Goal: Task Accomplishment & Management: Use online tool/utility

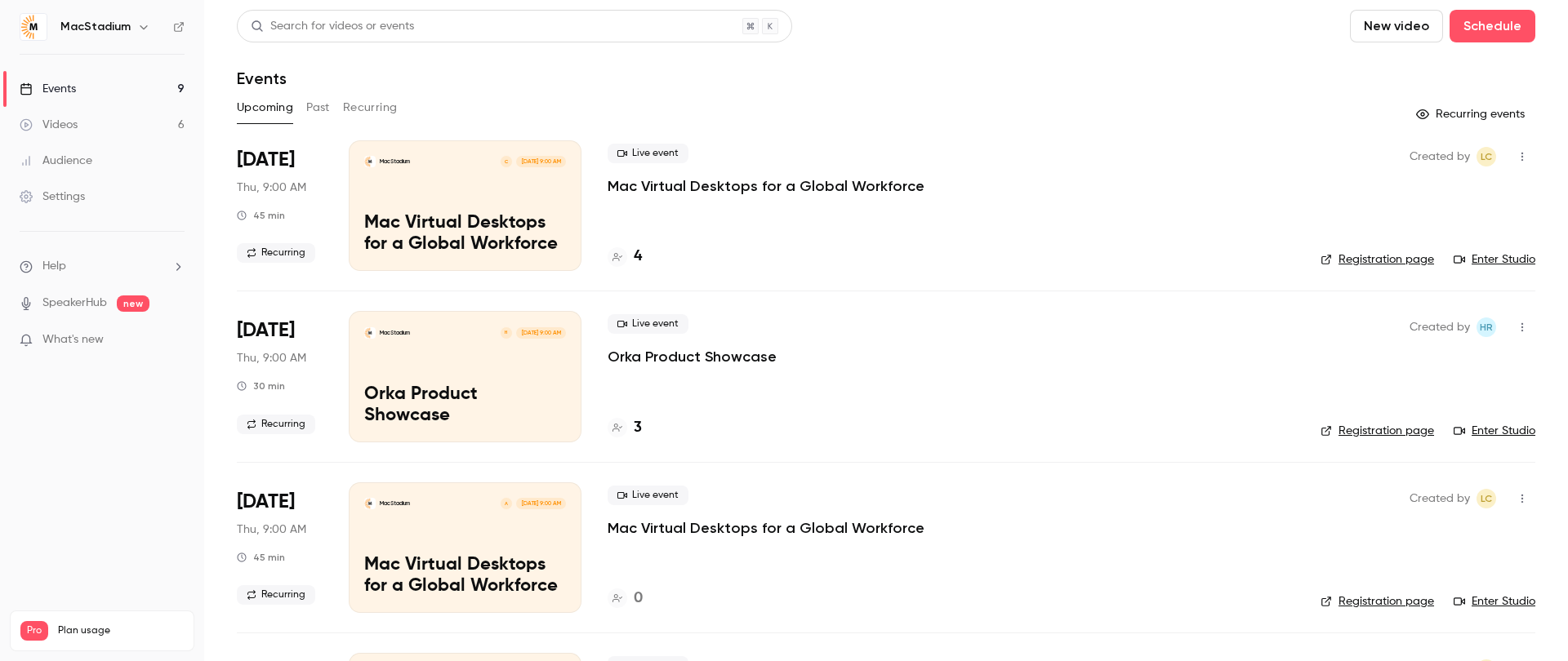
click at [1380, 256] on link "Registration page" at bounding box center [1377, 260] width 113 height 16
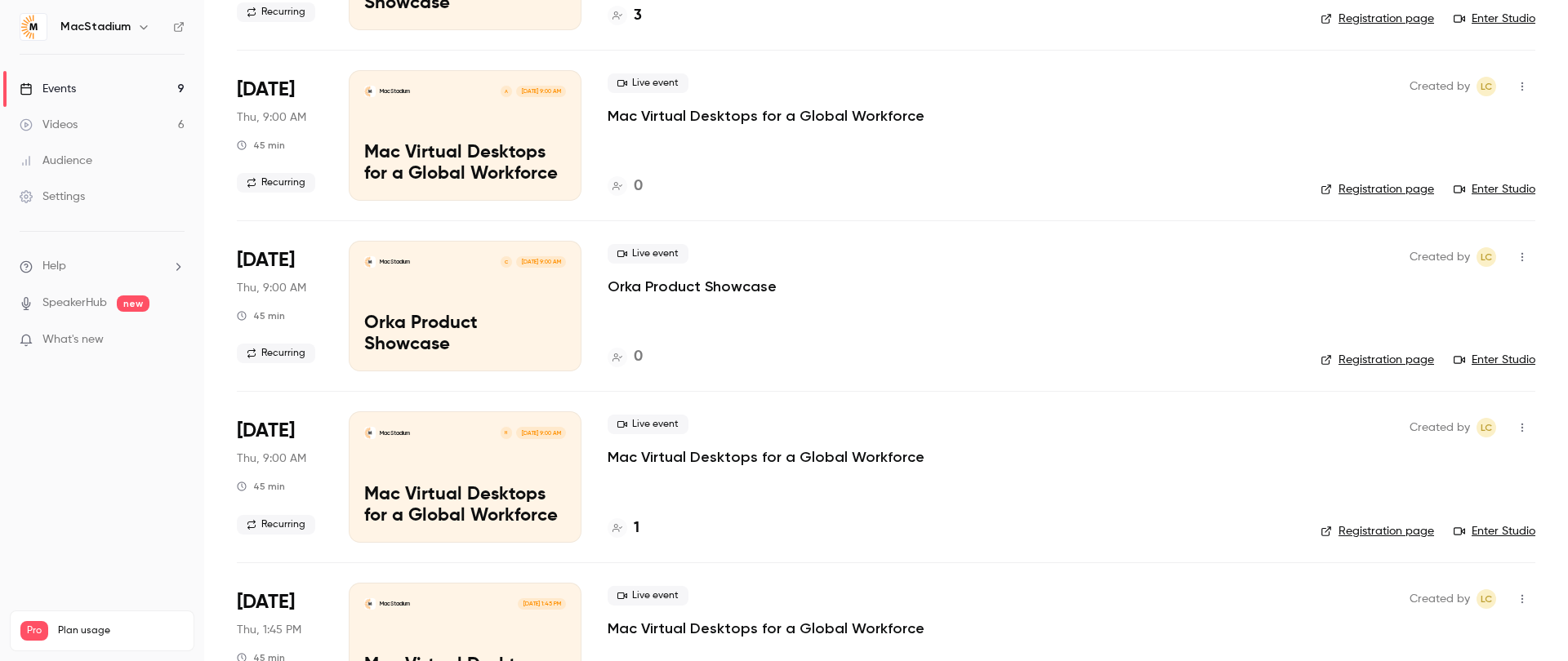
scroll to position [422, 0]
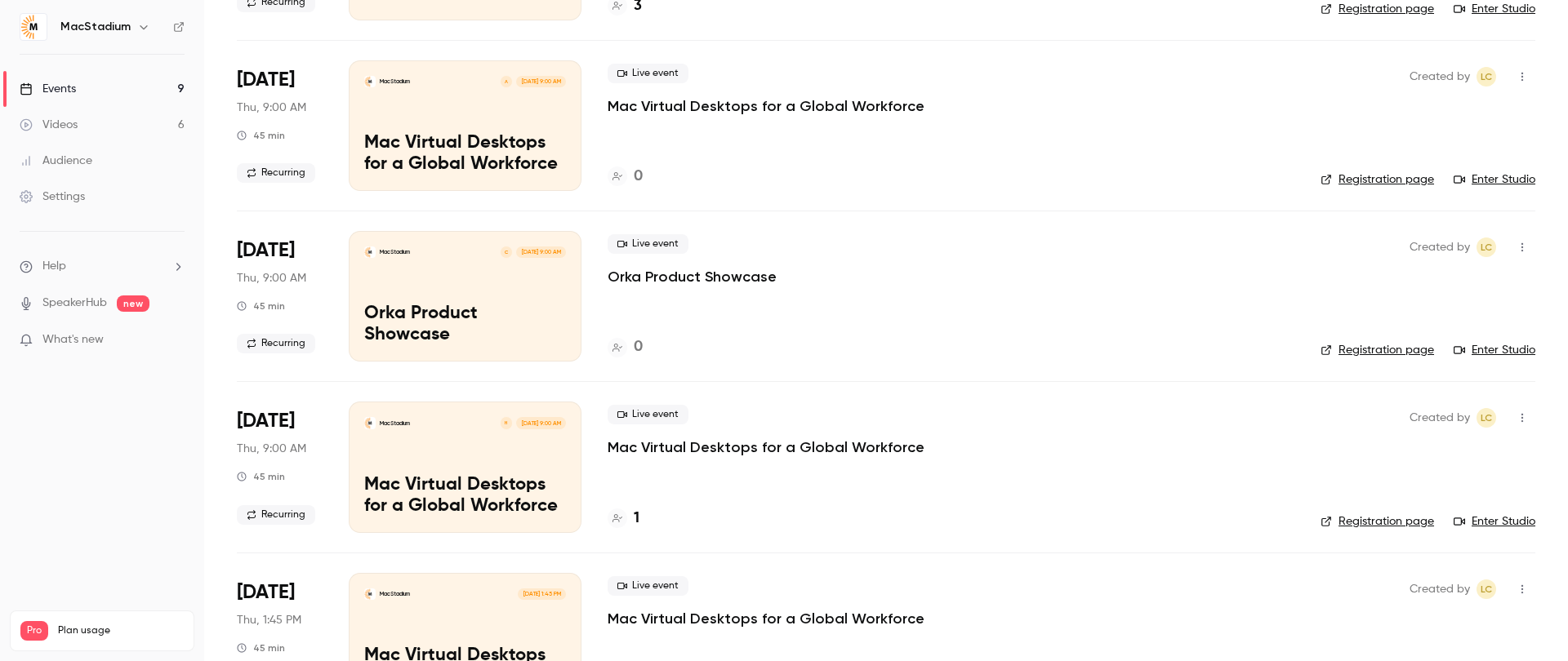
click at [472, 311] on div "MacStadium C [DATE] 9:00 AM Orka Product Showcase" at bounding box center [465, 296] width 233 height 130
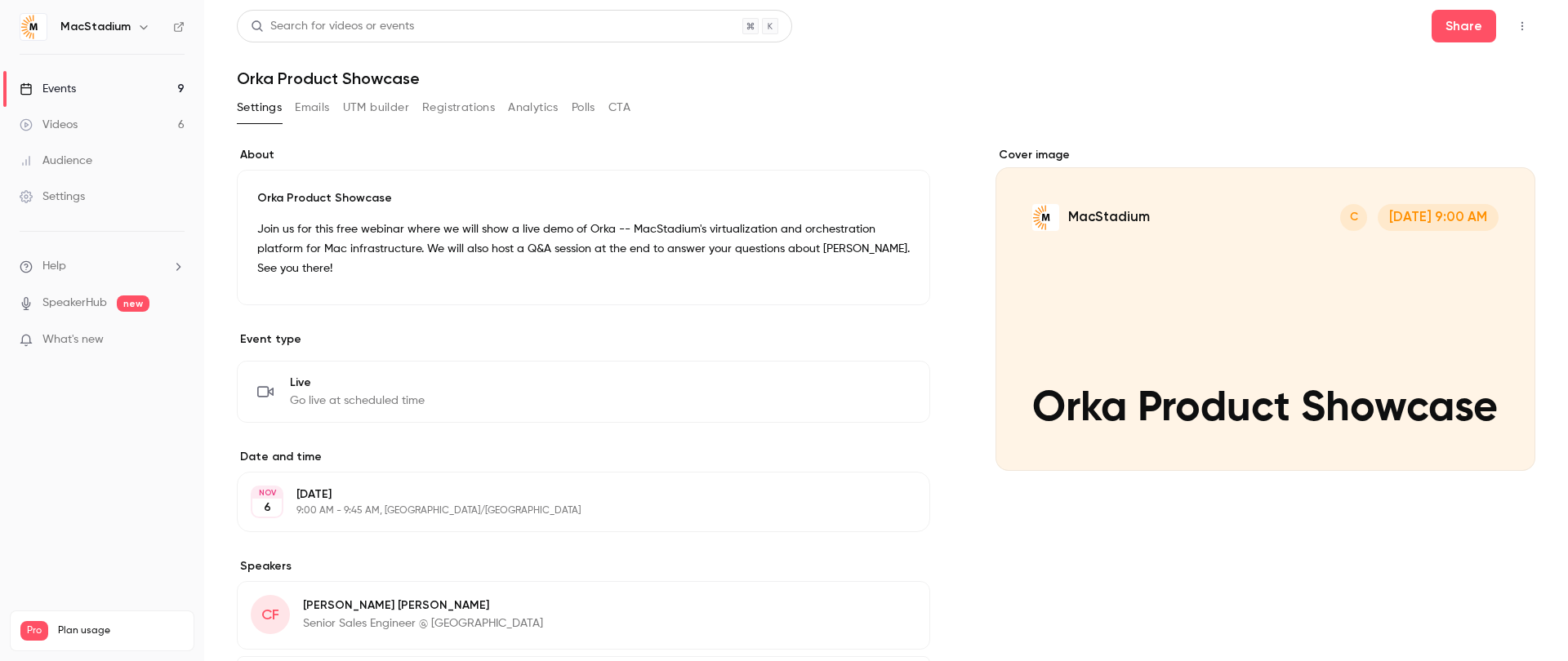
click at [361, 111] on button "UTM builder" at bounding box center [376, 108] width 66 height 26
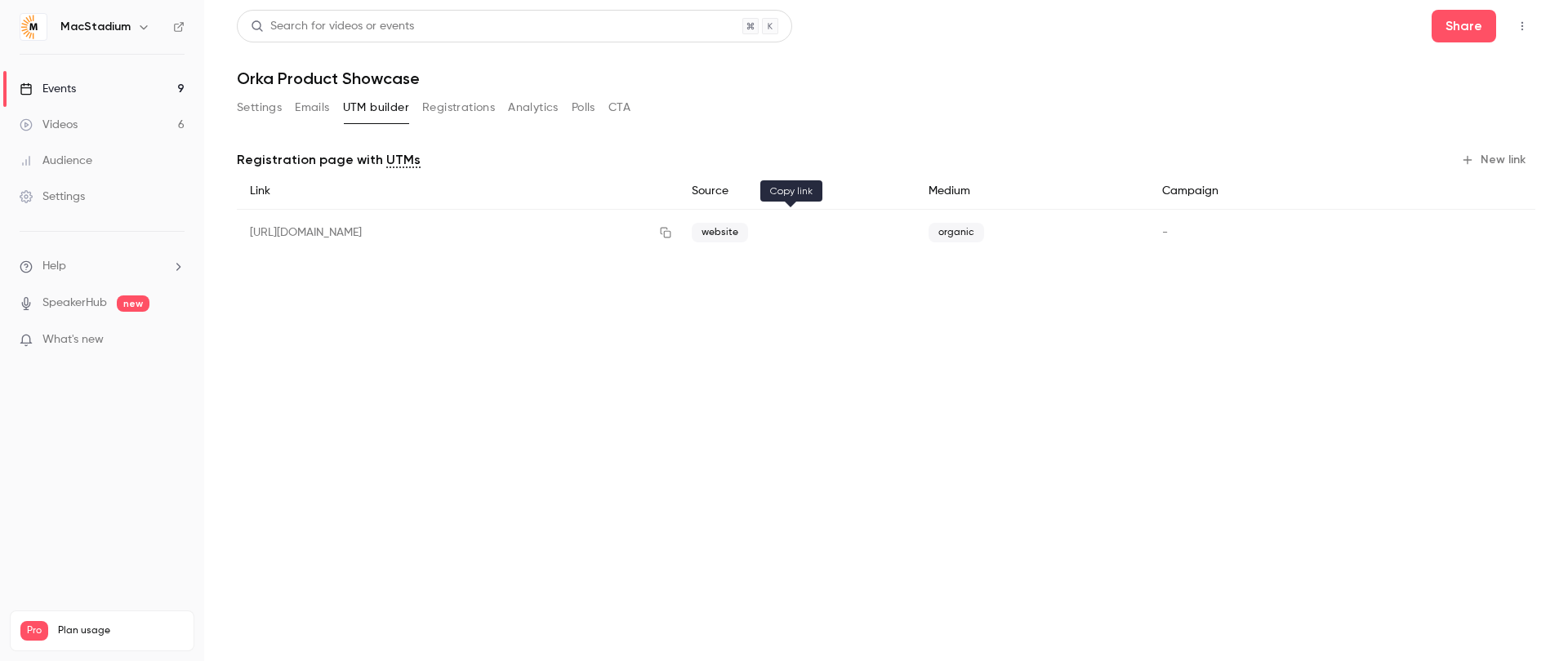
click at [672, 233] on icon "button" at bounding box center [666, 233] width 13 height 12
click at [672, 235] on icon "button" at bounding box center [666, 233] width 13 height 12
click at [91, 87] on link "Events 9" at bounding box center [101, 89] width 204 height 36
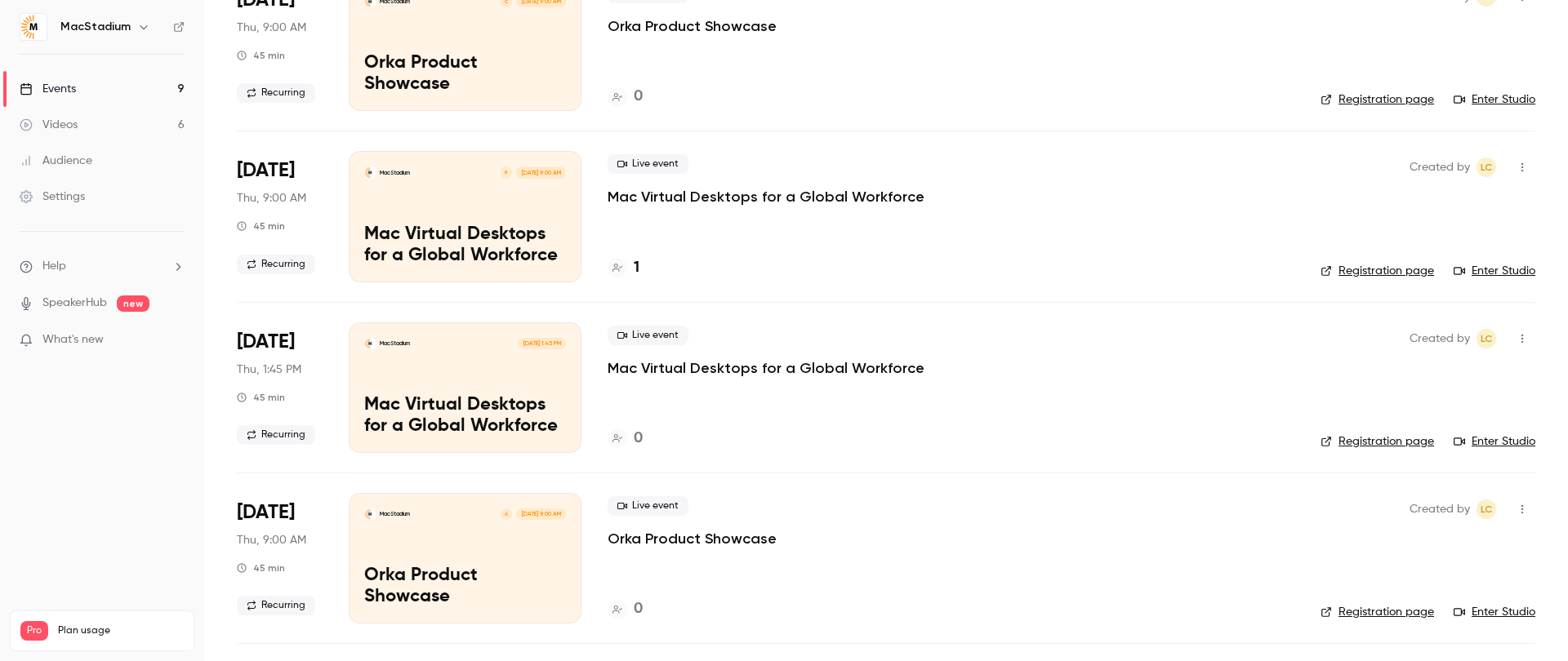
scroll to position [691, 0]
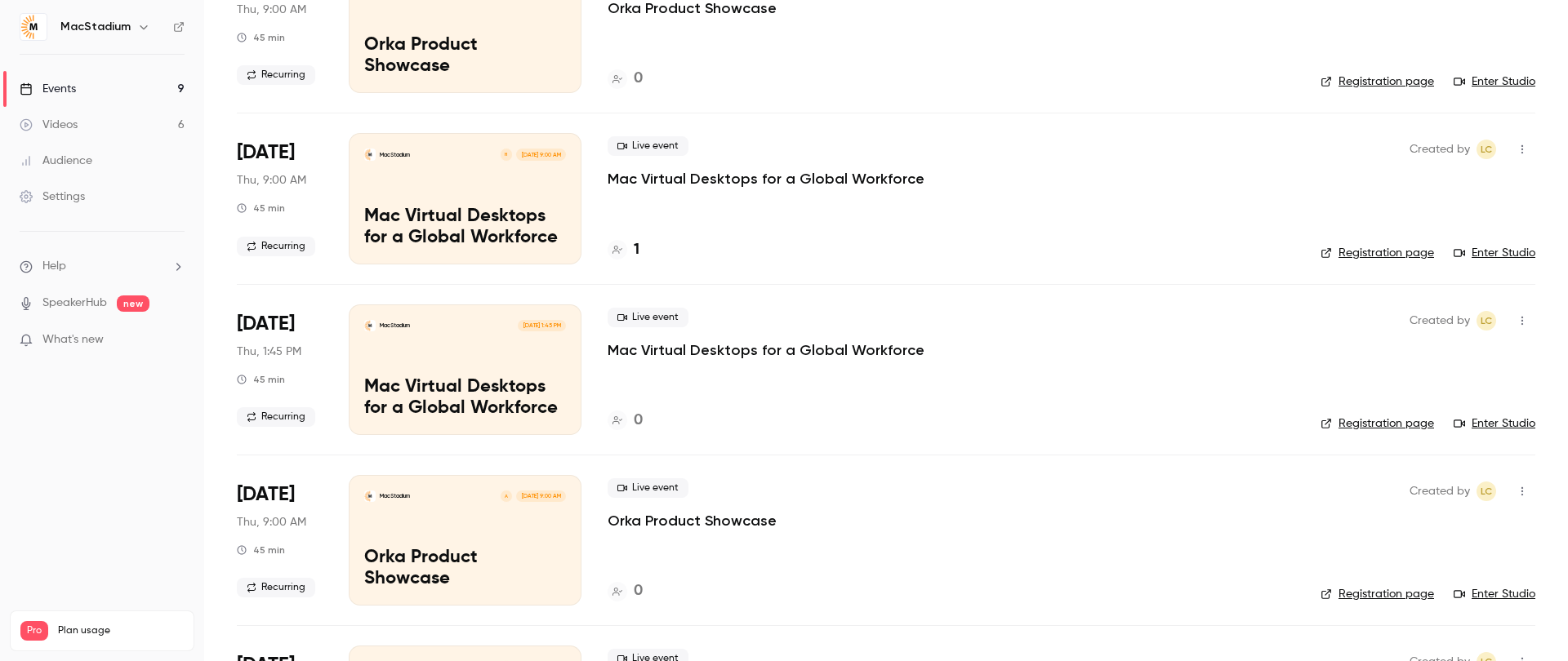
click at [695, 353] on p "Mac Virtual Desktops for a Global Workforce" at bounding box center [766, 350] width 317 height 20
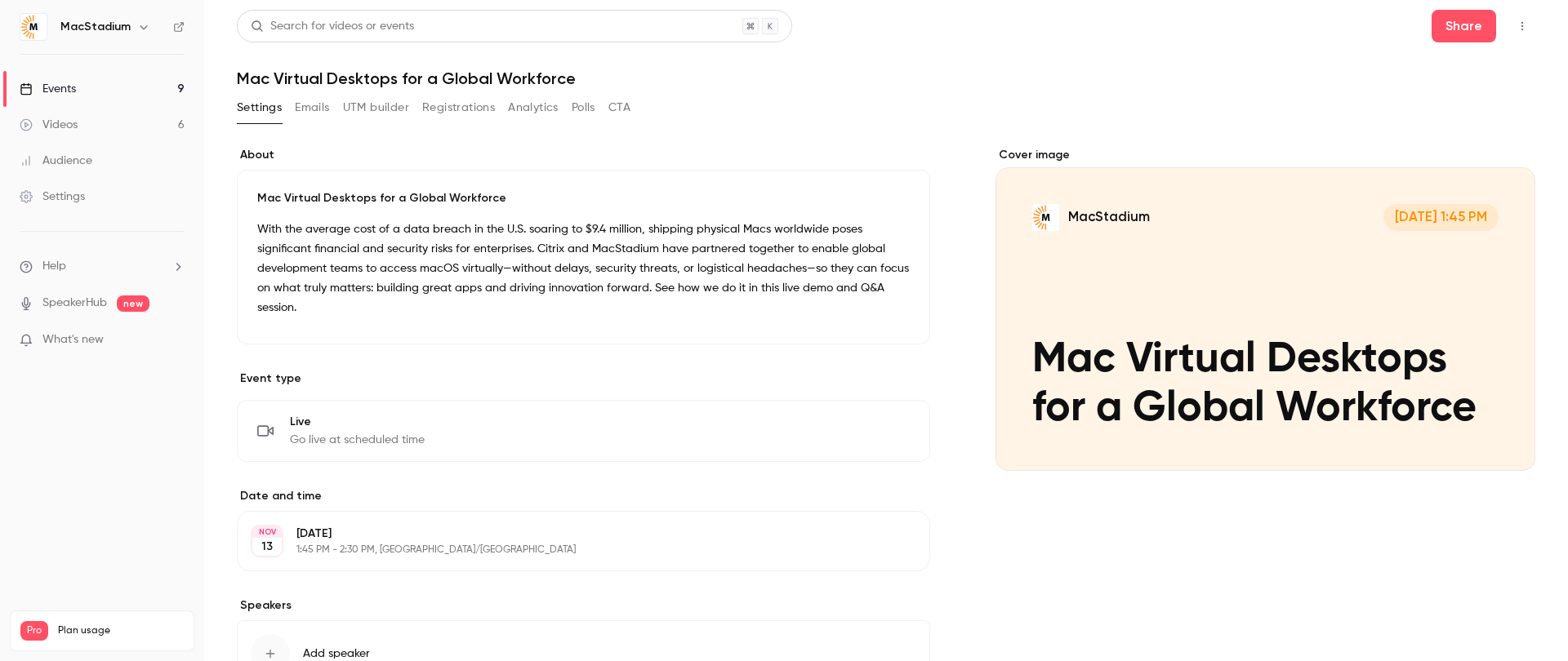
click at [380, 107] on button "UTM builder" at bounding box center [376, 108] width 66 height 26
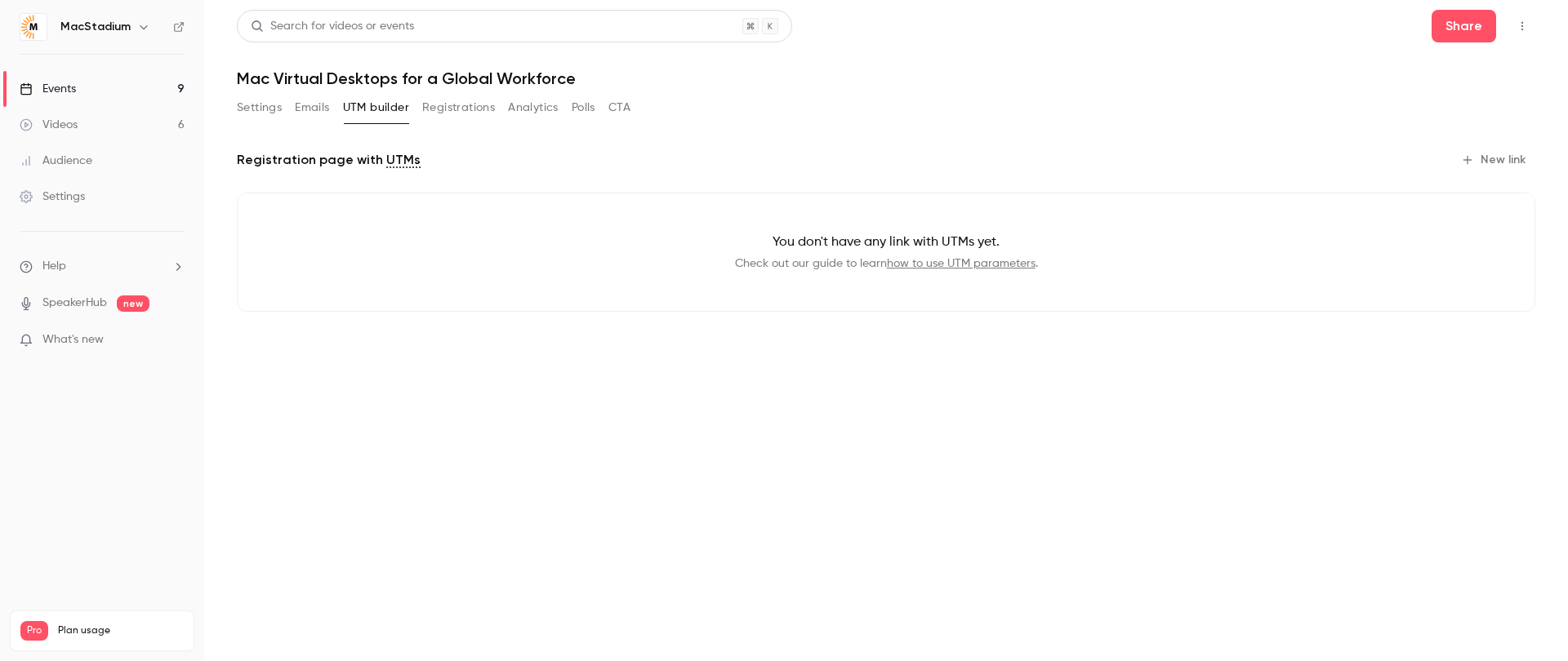
click at [1500, 158] on button "New link" at bounding box center [1495, 159] width 81 height 26
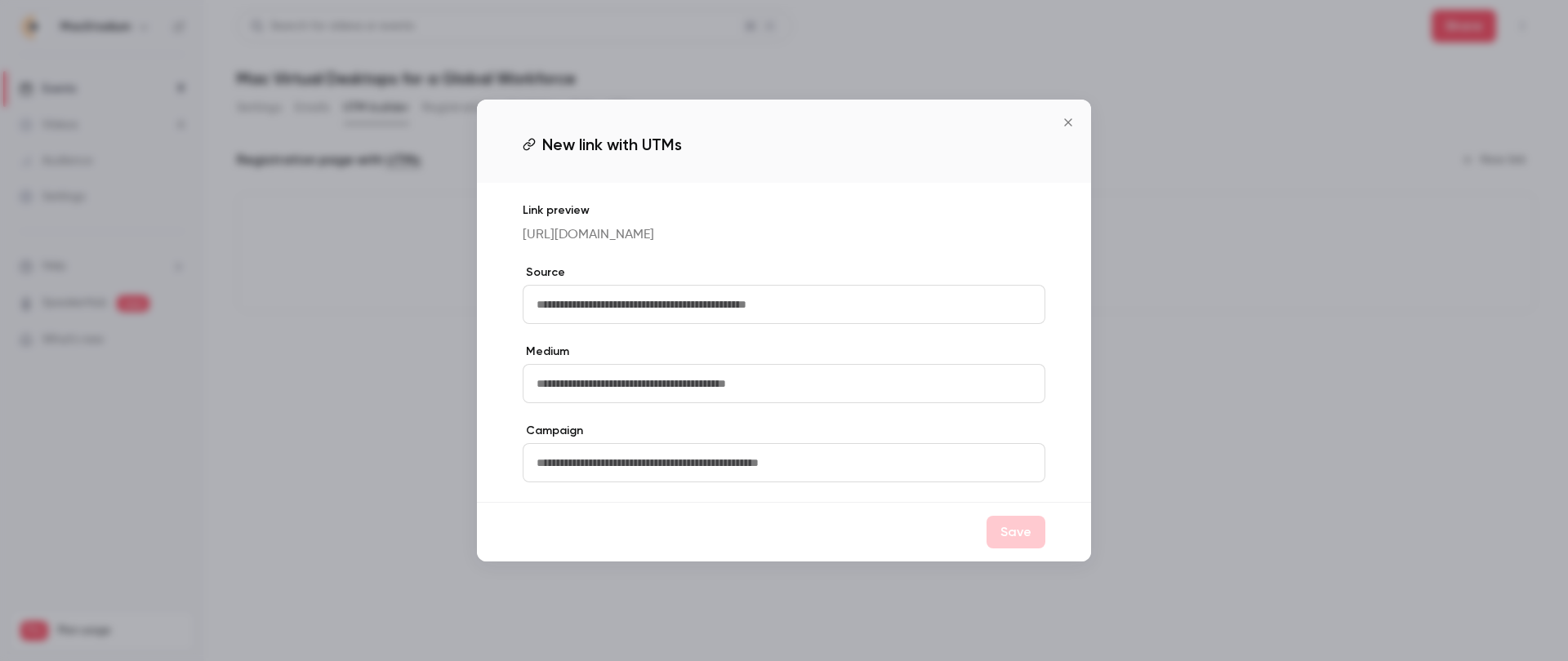
click at [838, 302] on input "text" at bounding box center [784, 304] width 523 height 39
click at [823, 350] on div "Link preview [URL][DOMAIN_NAME] Source Medium Campaign" at bounding box center [784, 342] width 614 height 320
click at [778, 315] on input "text" at bounding box center [784, 304] width 523 height 39
click at [727, 311] on input "text" at bounding box center [784, 304] width 523 height 39
type input "*******"
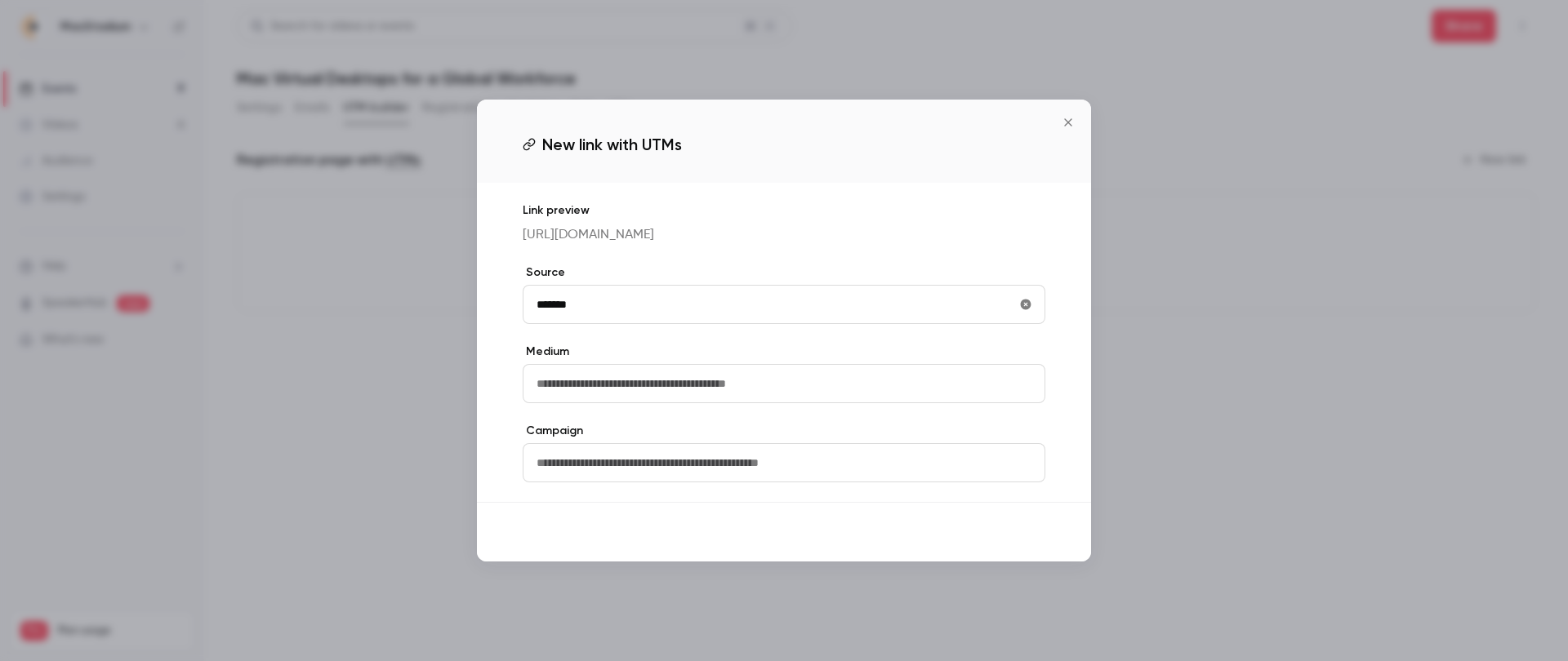
click at [1015, 532] on button "Save" at bounding box center [1015, 532] width 59 height 33
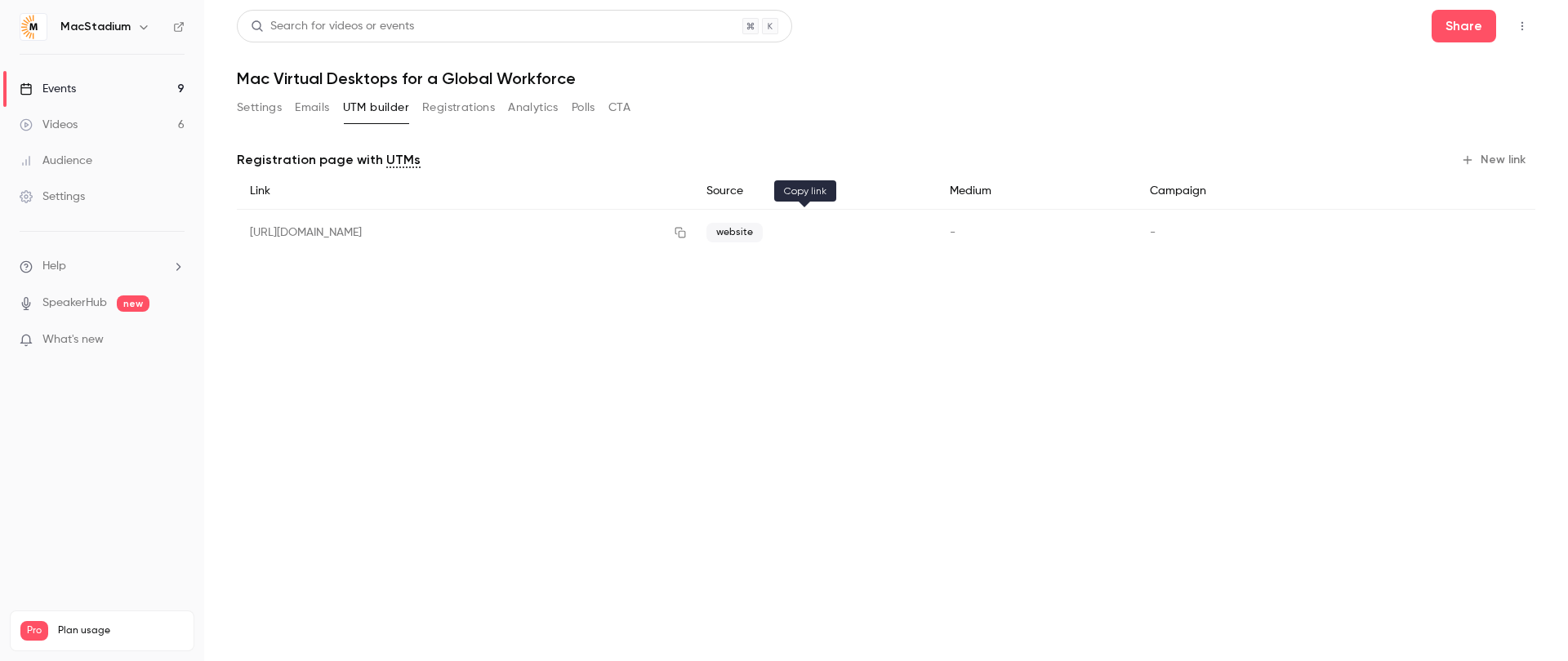
click at [687, 233] on icon "button" at bounding box center [680, 233] width 13 height 12
click at [64, 89] on div "Events" at bounding box center [48, 89] width 56 height 16
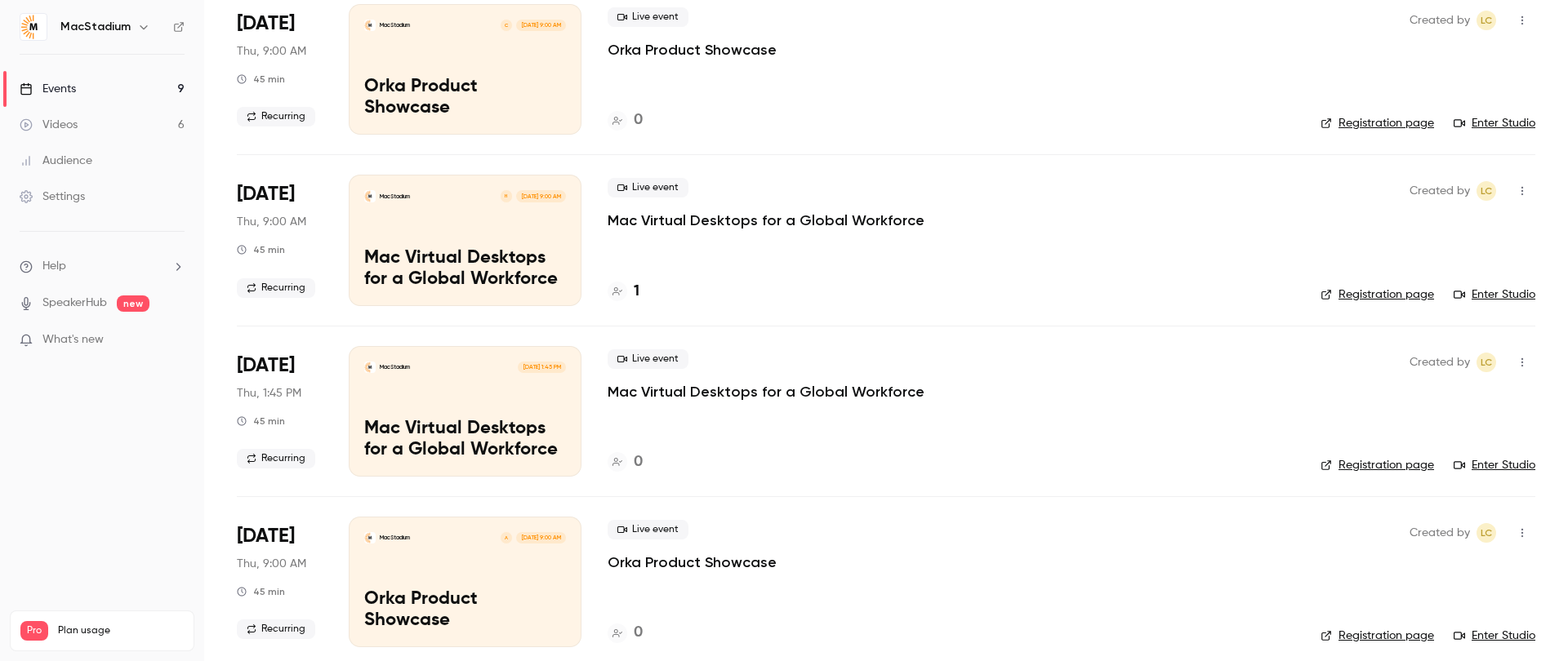
scroll to position [628, 0]
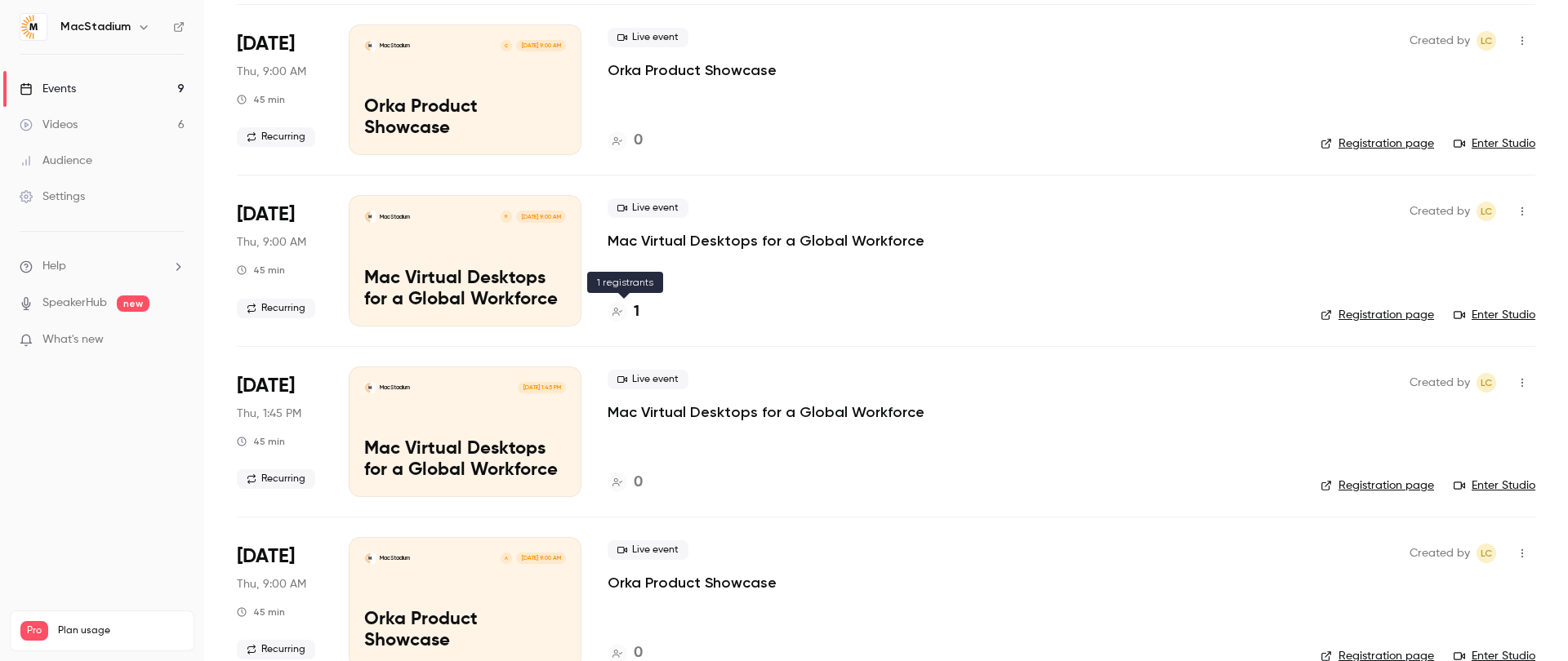
click at [613, 307] on icon at bounding box center [617, 311] width 10 height 10
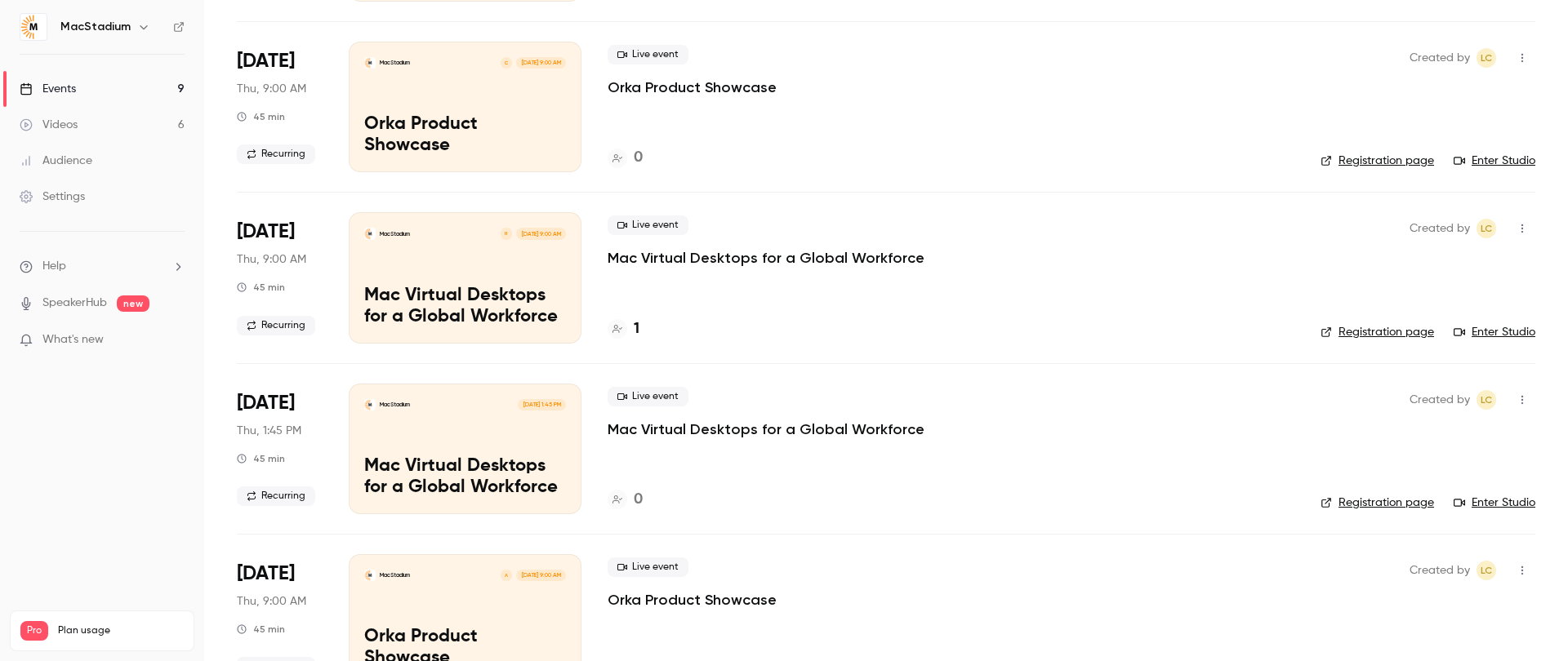
scroll to position [613, 0]
click at [1525, 395] on icon "button" at bounding box center [1523, 398] width 13 height 12
click at [1433, 620] on li "Delete" at bounding box center [1447, 609] width 177 height 43
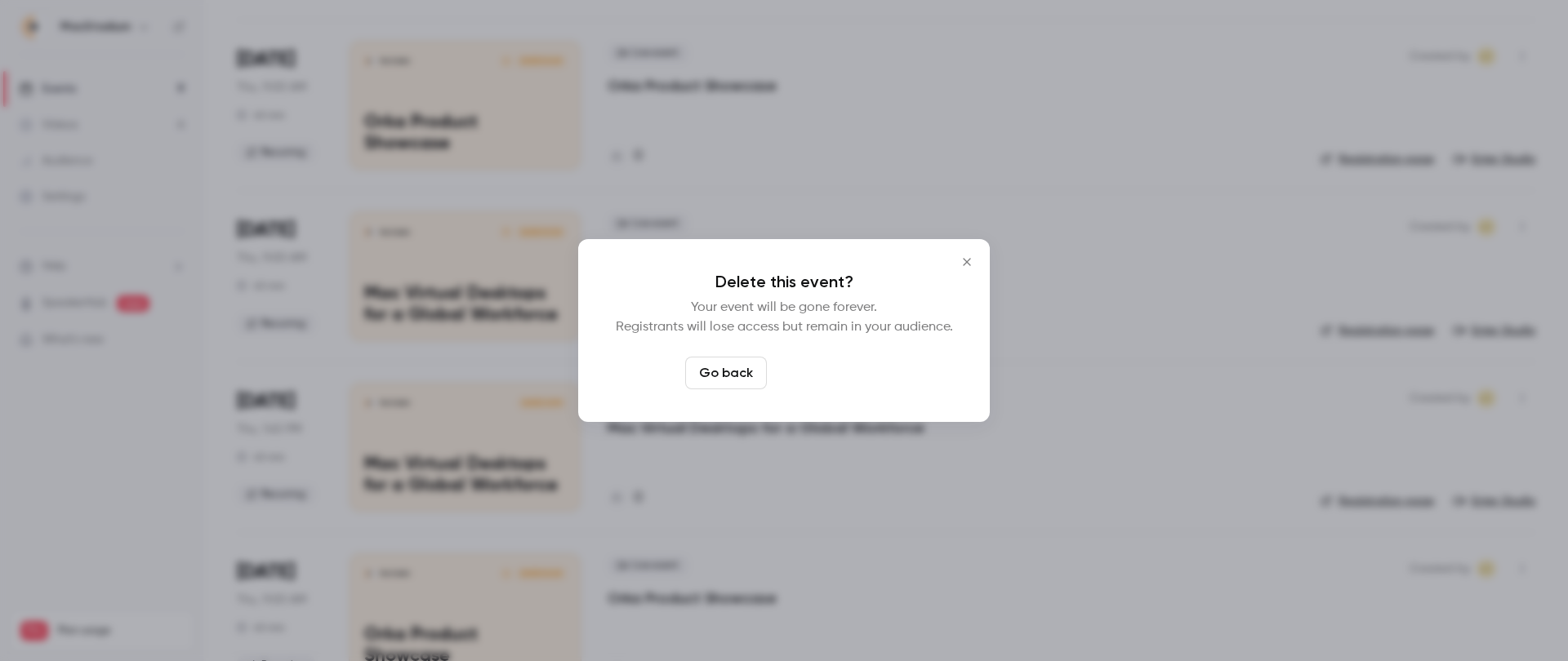
click at [842, 381] on button "Delete event" at bounding box center [828, 373] width 110 height 33
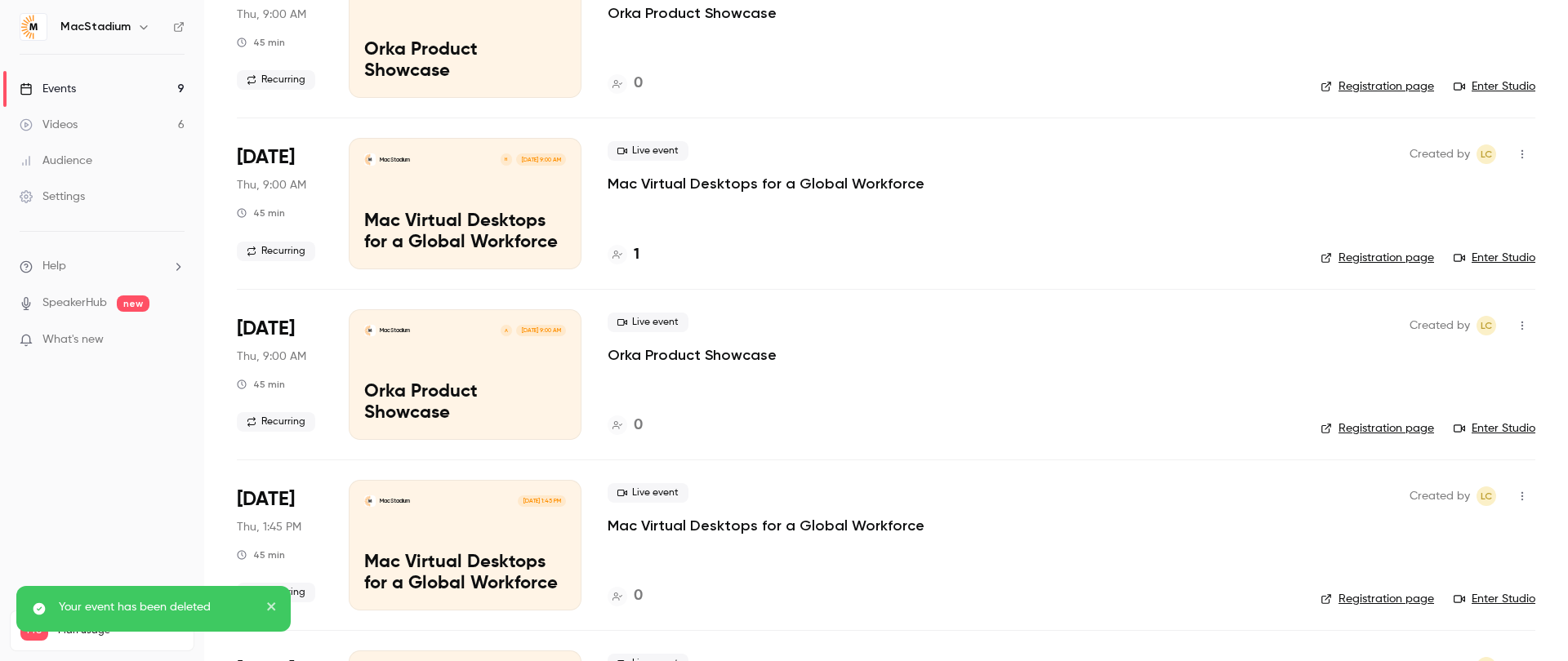
scroll to position [702, 0]
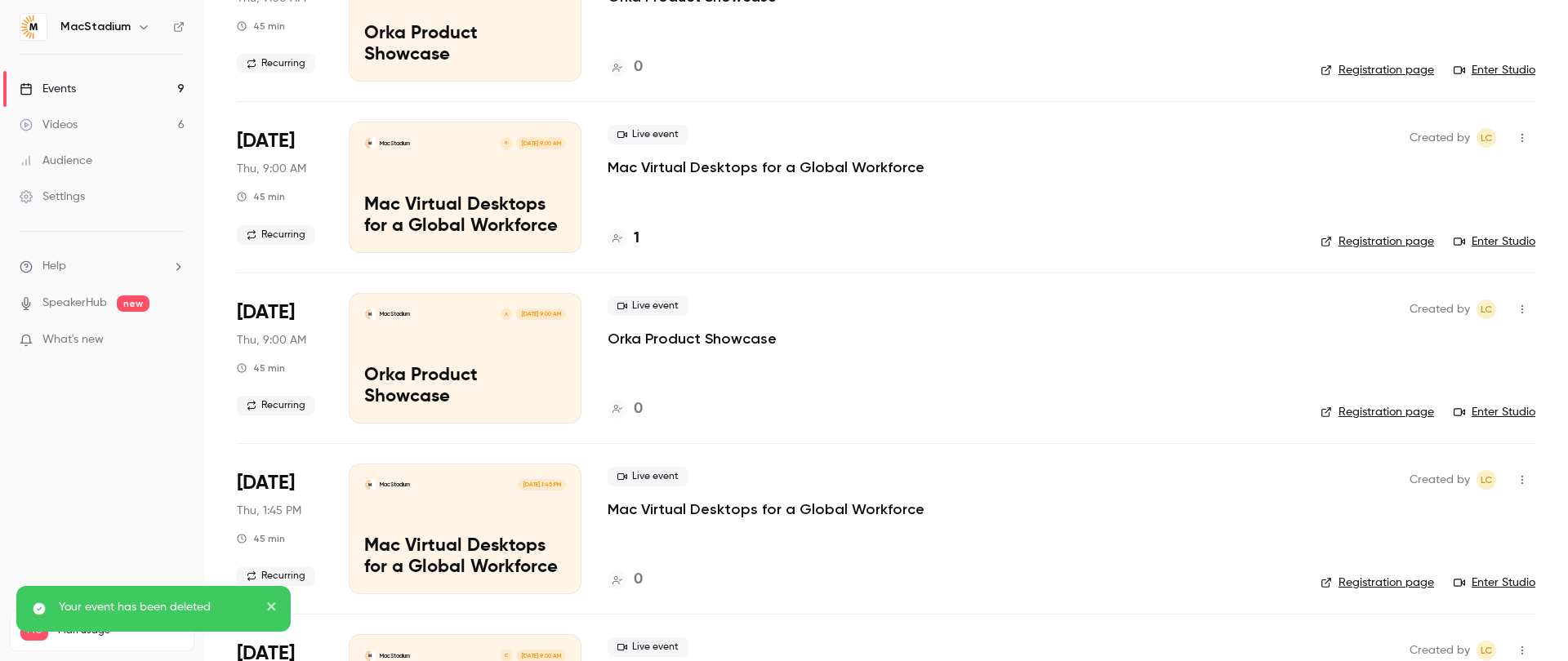
click at [735, 341] on p "Orka Product Showcase" at bounding box center [692, 339] width 169 height 20
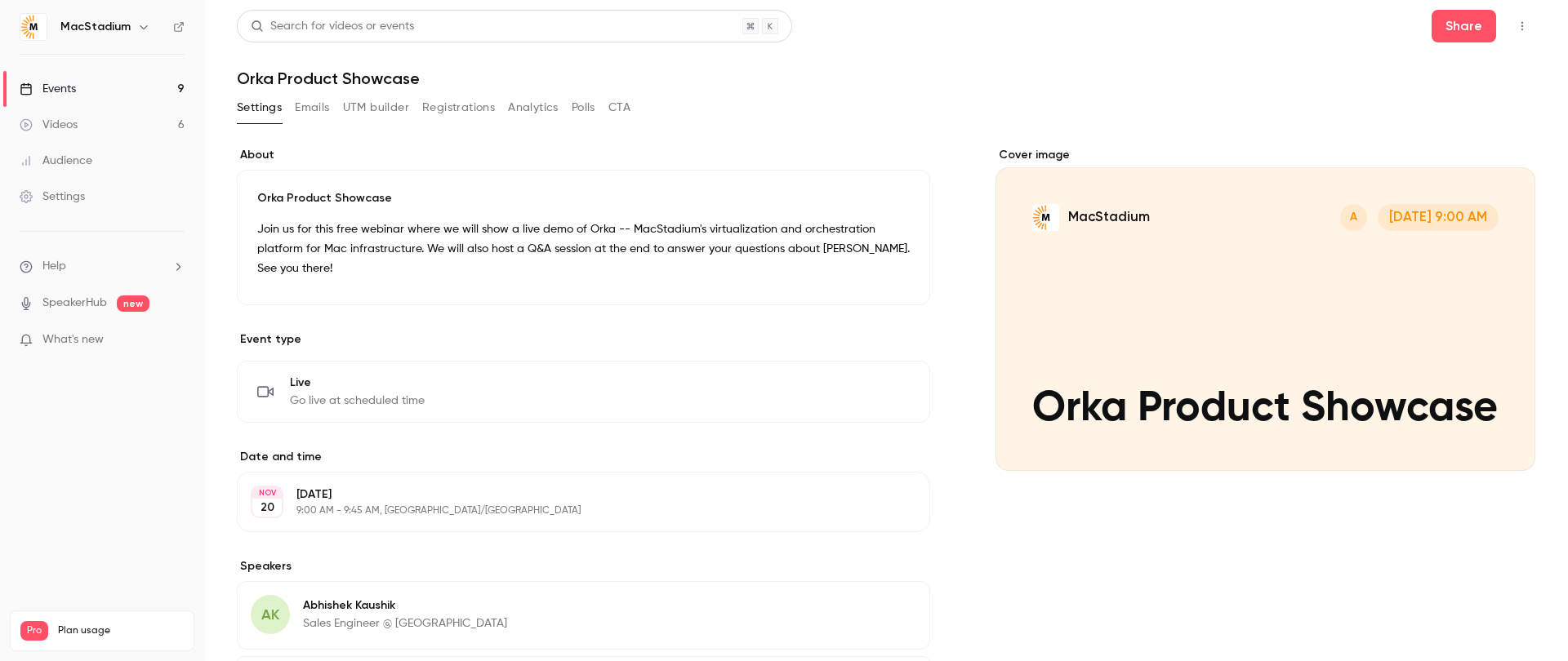
click at [366, 102] on button "UTM builder" at bounding box center [376, 108] width 66 height 26
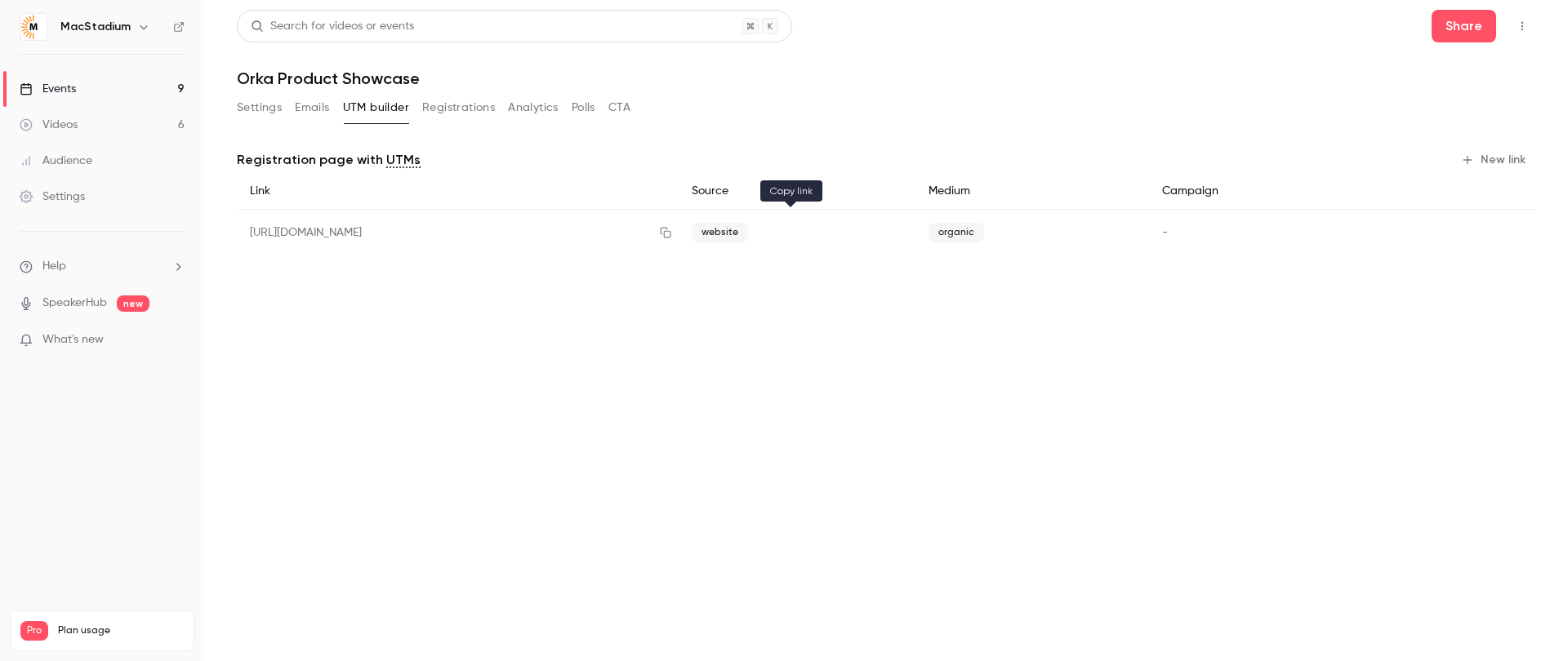
click at [672, 233] on icon "button" at bounding box center [666, 233] width 13 height 12
click at [106, 82] on link "Events 9" at bounding box center [101, 89] width 204 height 36
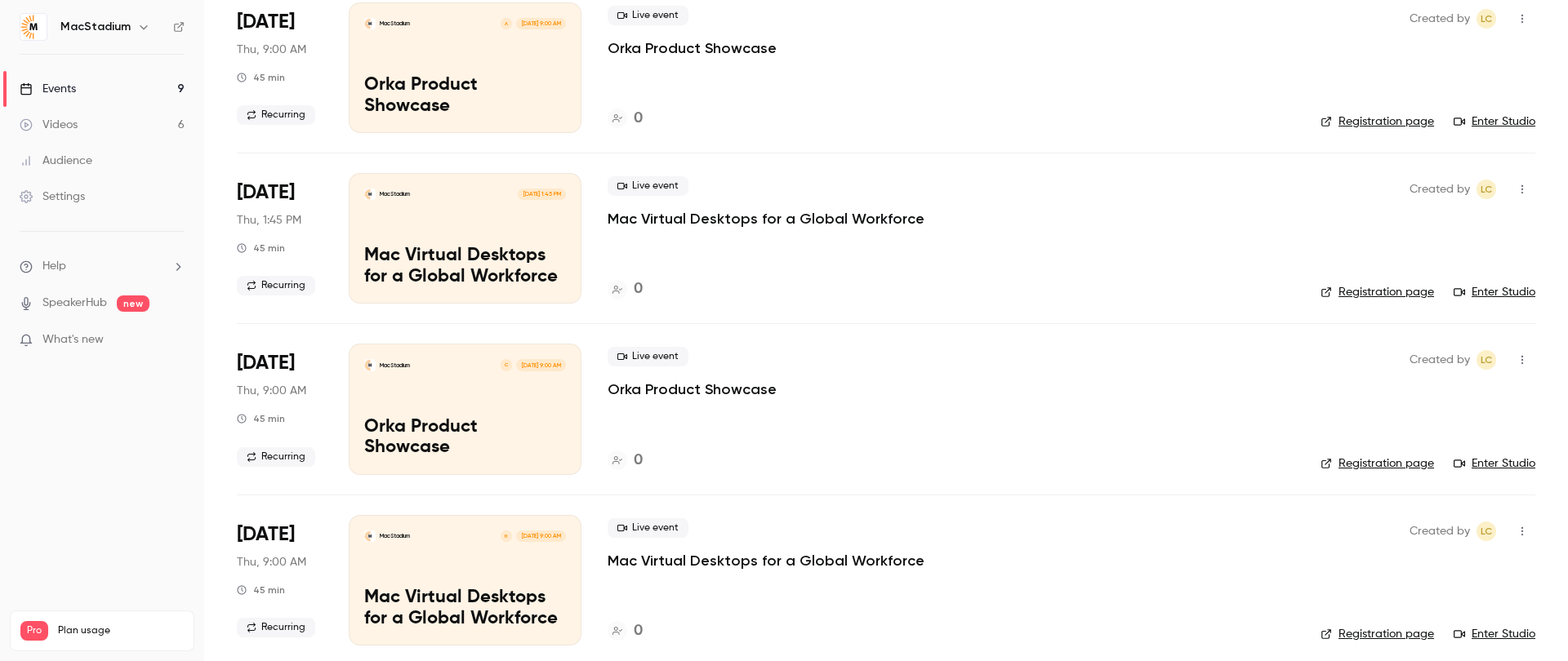
scroll to position [1000, 0]
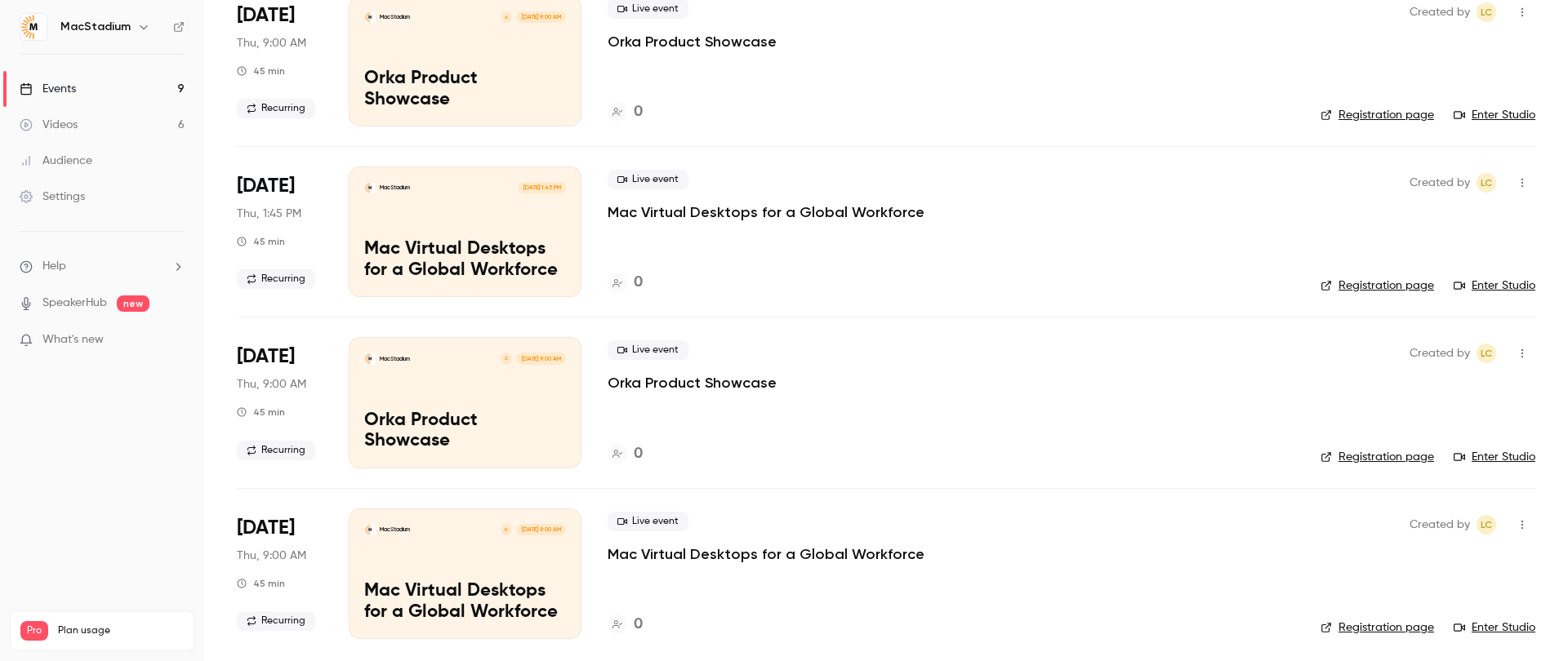
click at [477, 388] on div "MacStadium C [DATE] 9:00 AM Orka Product Showcase" at bounding box center [465, 402] width 233 height 130
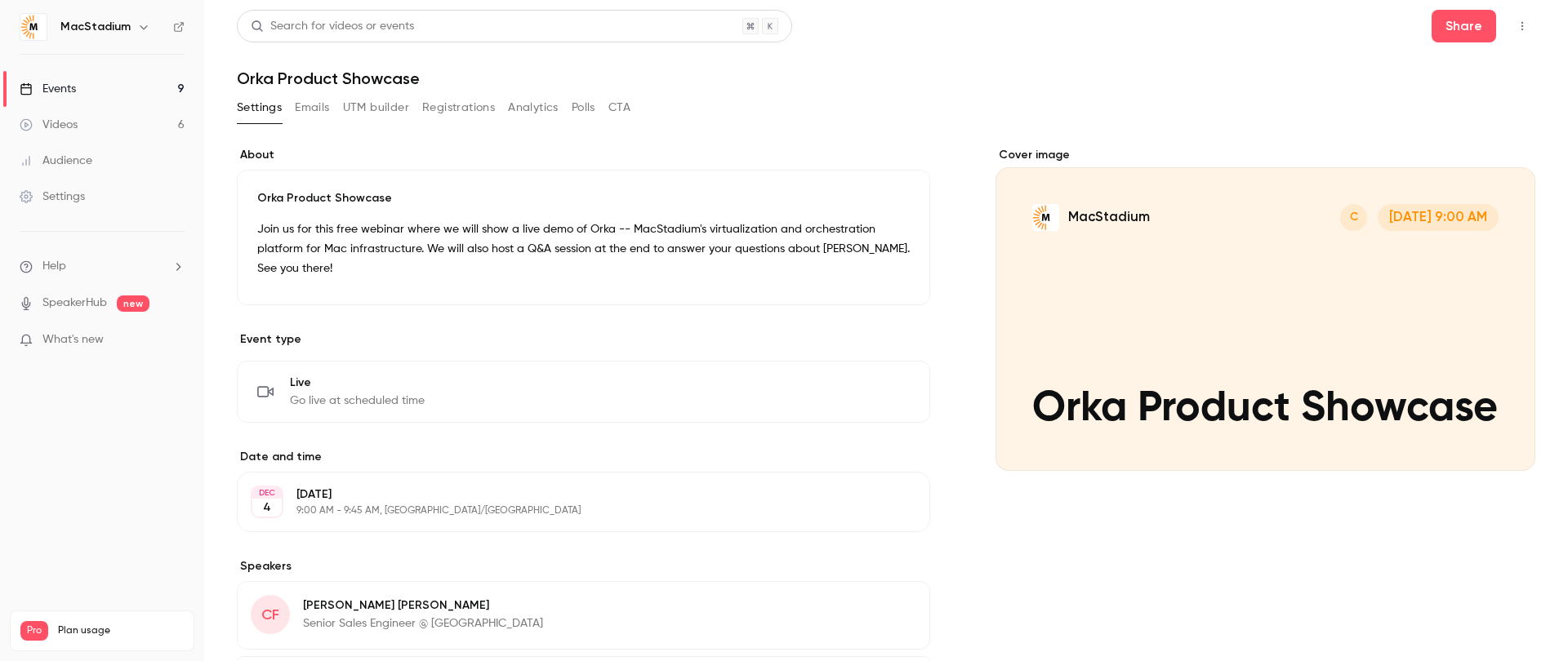
click at [376, 103] on button "UTM builder" at bounding box center [376, 108] width 66 height 26
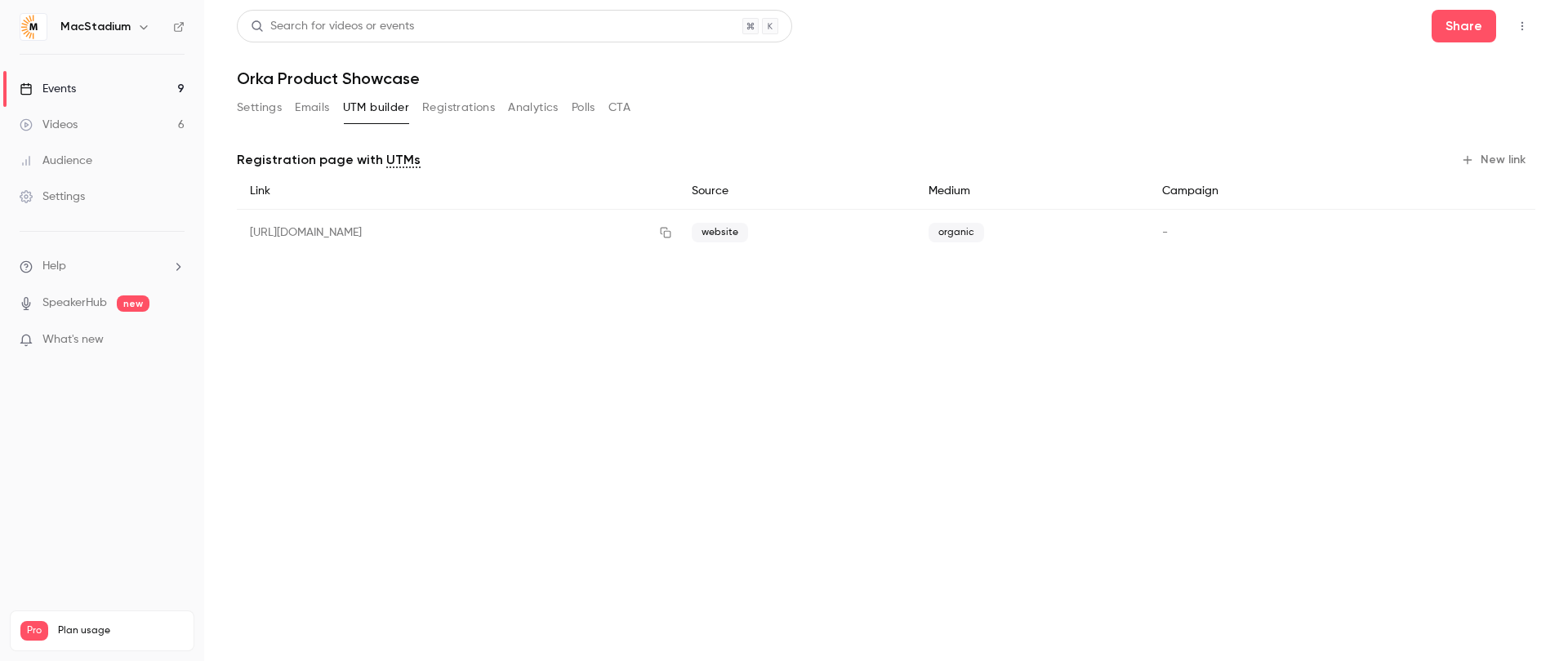
click at [775, 309] on main "Search for videos or events Share Orka Product Showcase Settings Emails UTM bui…" at bounding box center [886, 330] width 1364 height 661
click at [672, 237] on icon "button" at bounding box center [666, 233] width 13 height 12
drag, startPoint x: 788, startPoint y: 237, endPoint x: 772, endPoint y: 231, distance: 17.1
click at [672, 236] on icon "button" at bounding box center [666, 233] width 13 height 12
click at [69, 89] on div "Events" at bounding box center [48, 89] width 56 height 16
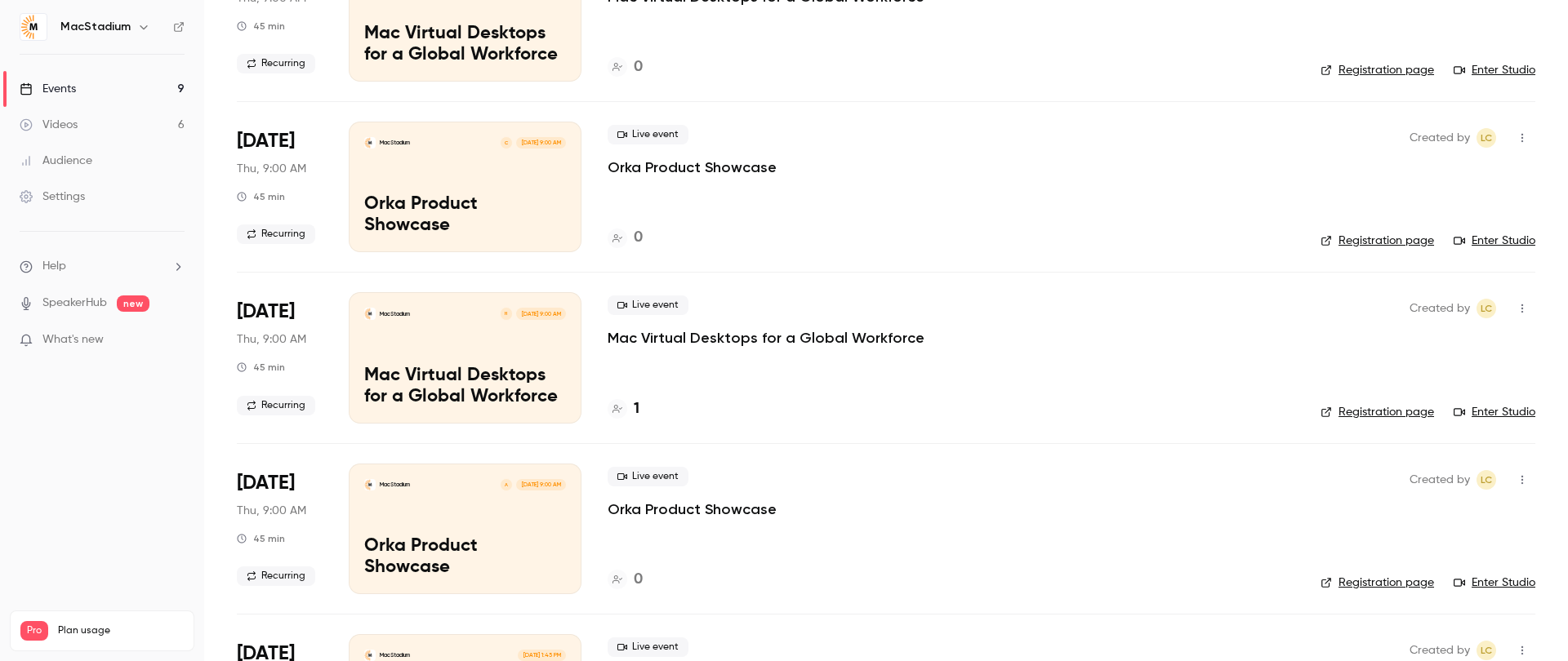
scroll to position [532, 0]
click at [729, 334] on p "Mac Virtual Desktops for a Global Workforce" at bounding box center [766, 338] width 317 height 20
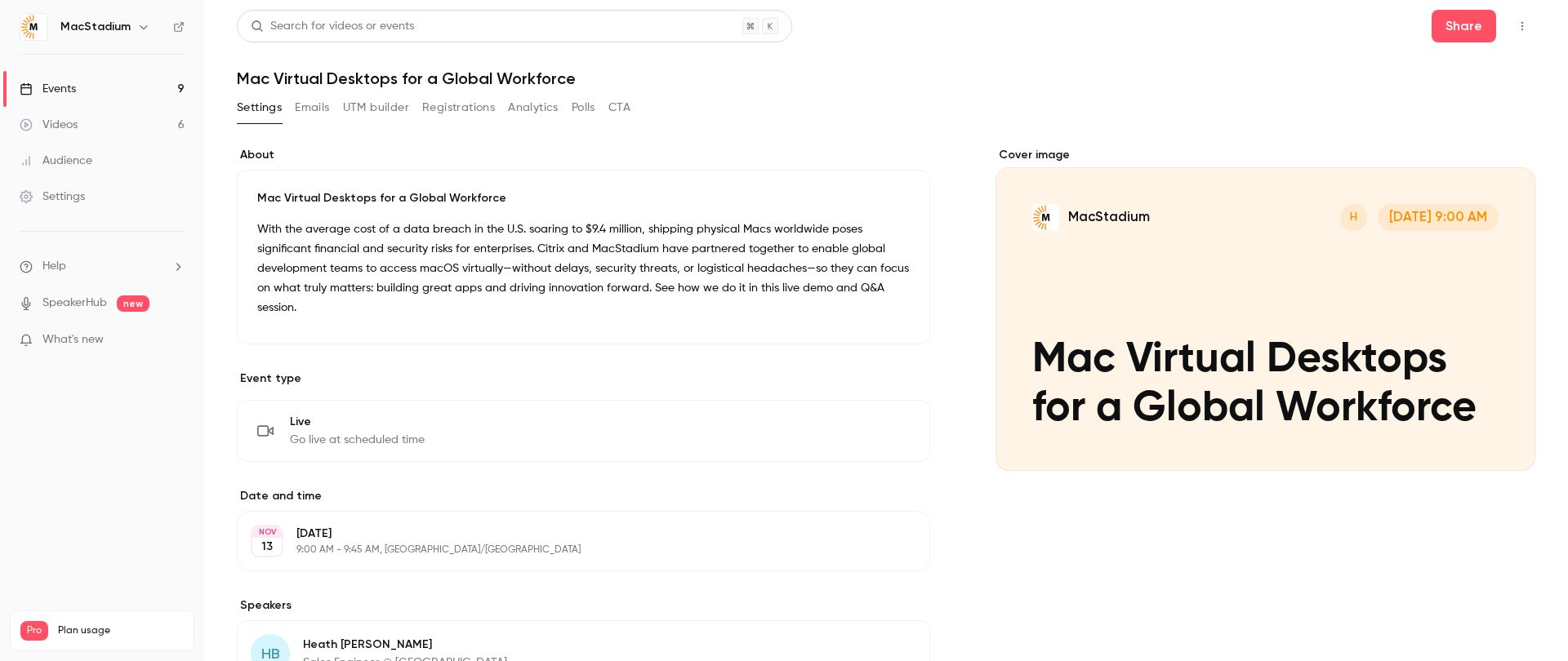
click at [384, 108] on button "UTM builder" at bounding box center [376, 108] width 66 height 26
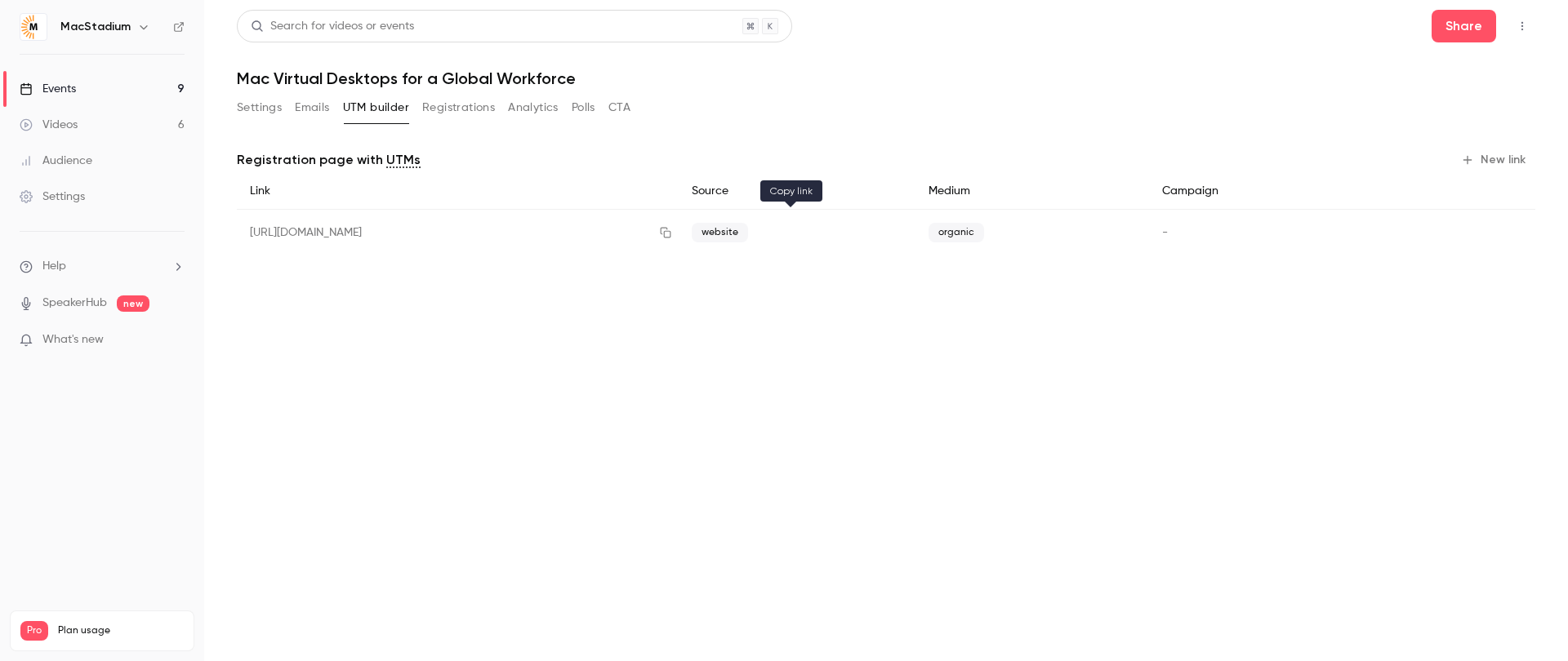
click at [672, 235] on icon "button" at bounding box center [666, 233] width 13 height 12
click at [73, 84] on div "Events" at bounding box center [48, 89] width 56 height 16
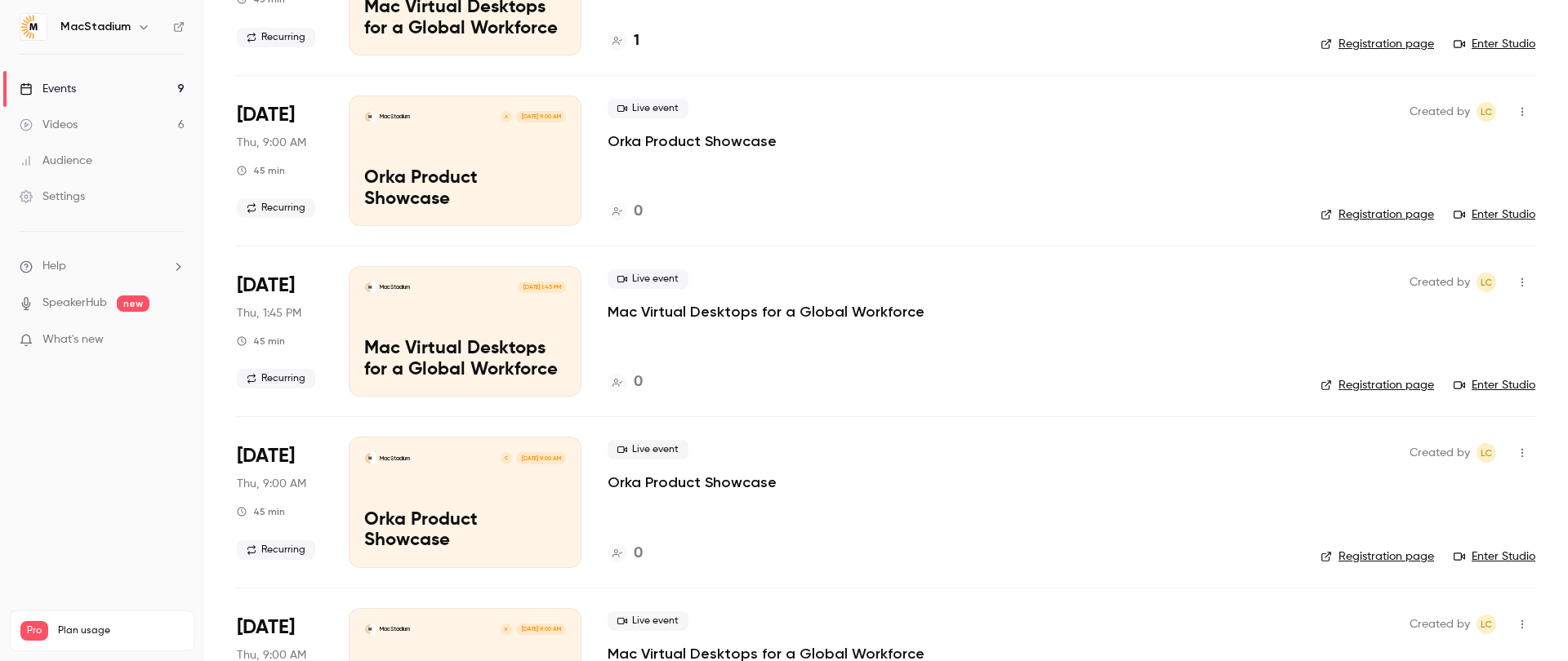
scroll to position [901, 0]
click at [656, 311] on p "Mac Virtual Desktops for a Global Workforce" at bounding box center [766, 311] width 317 height 20
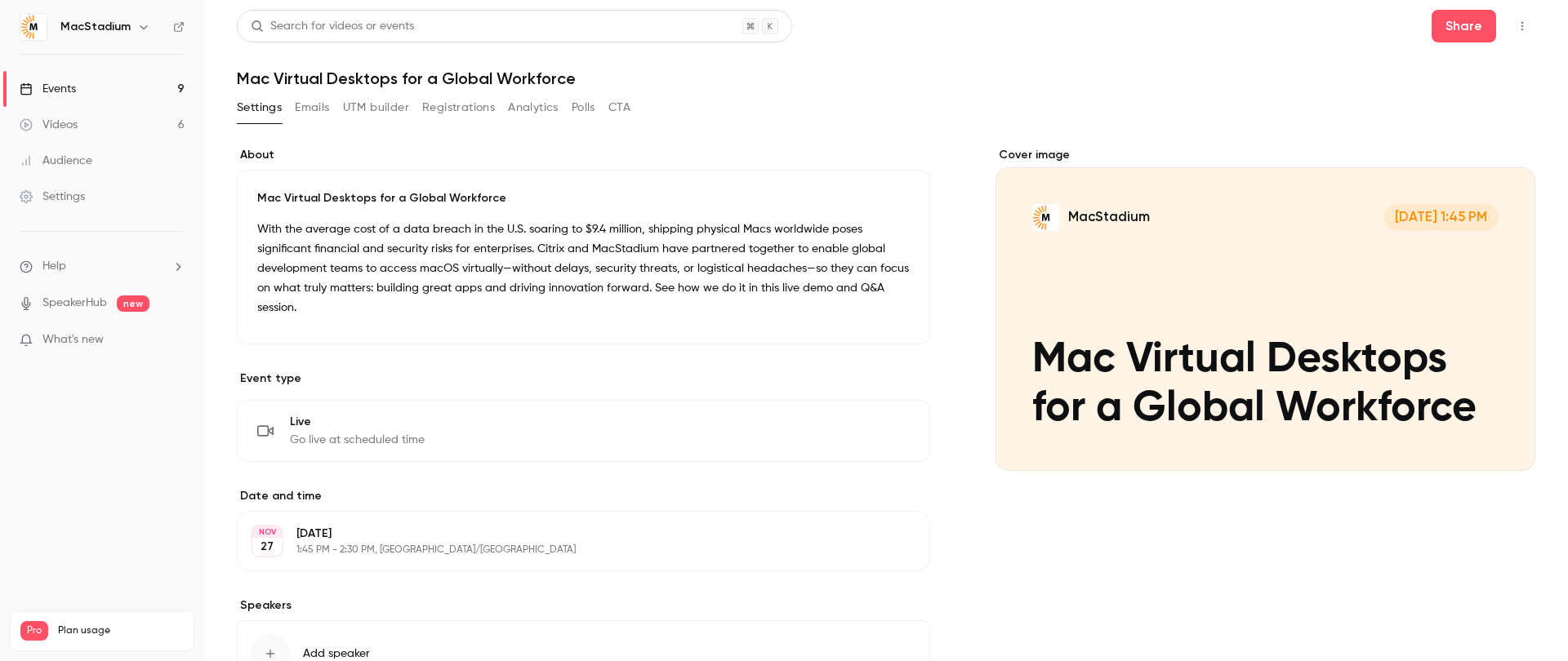
click at [395, 108] on button "UTM builder" at bounding box center [376, 108] width 66 height 26
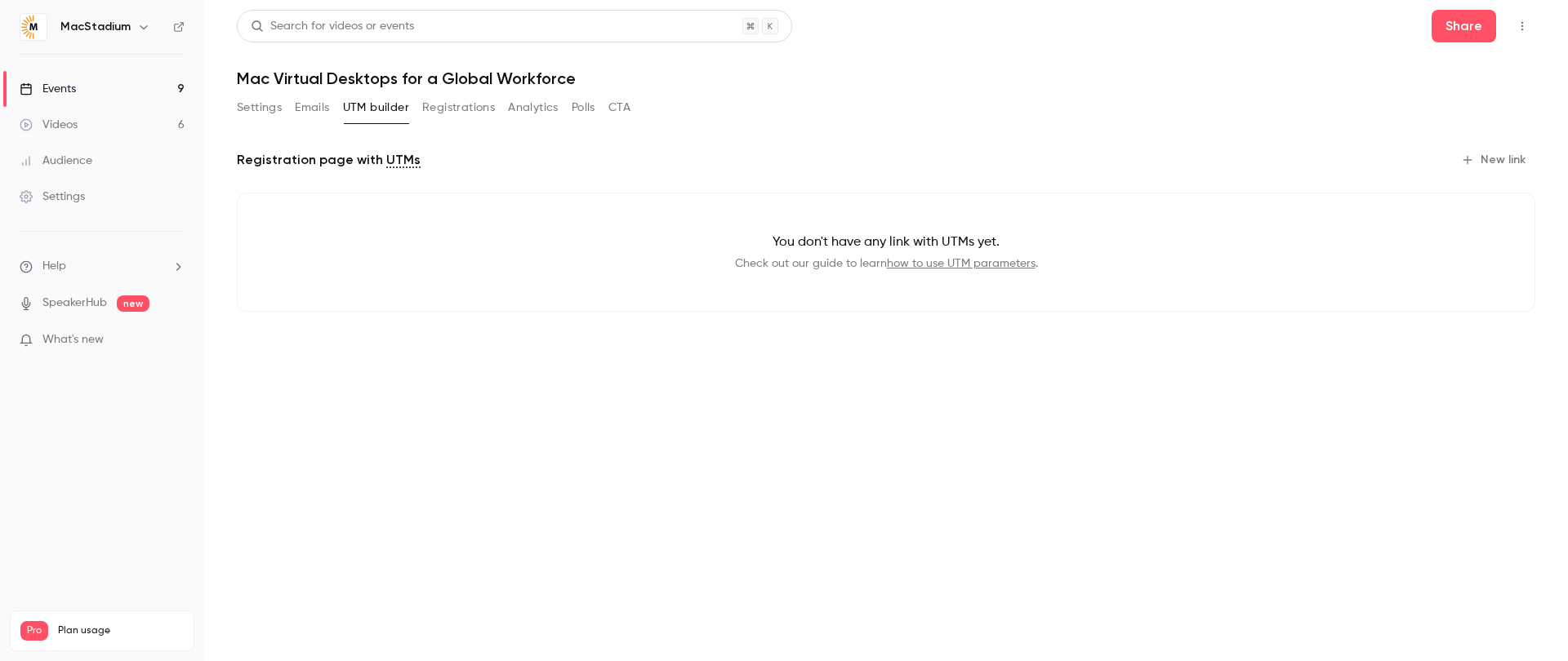
click at [1486, 162] on button "New link" at bounding box center [1495, 159] width 81 height 26
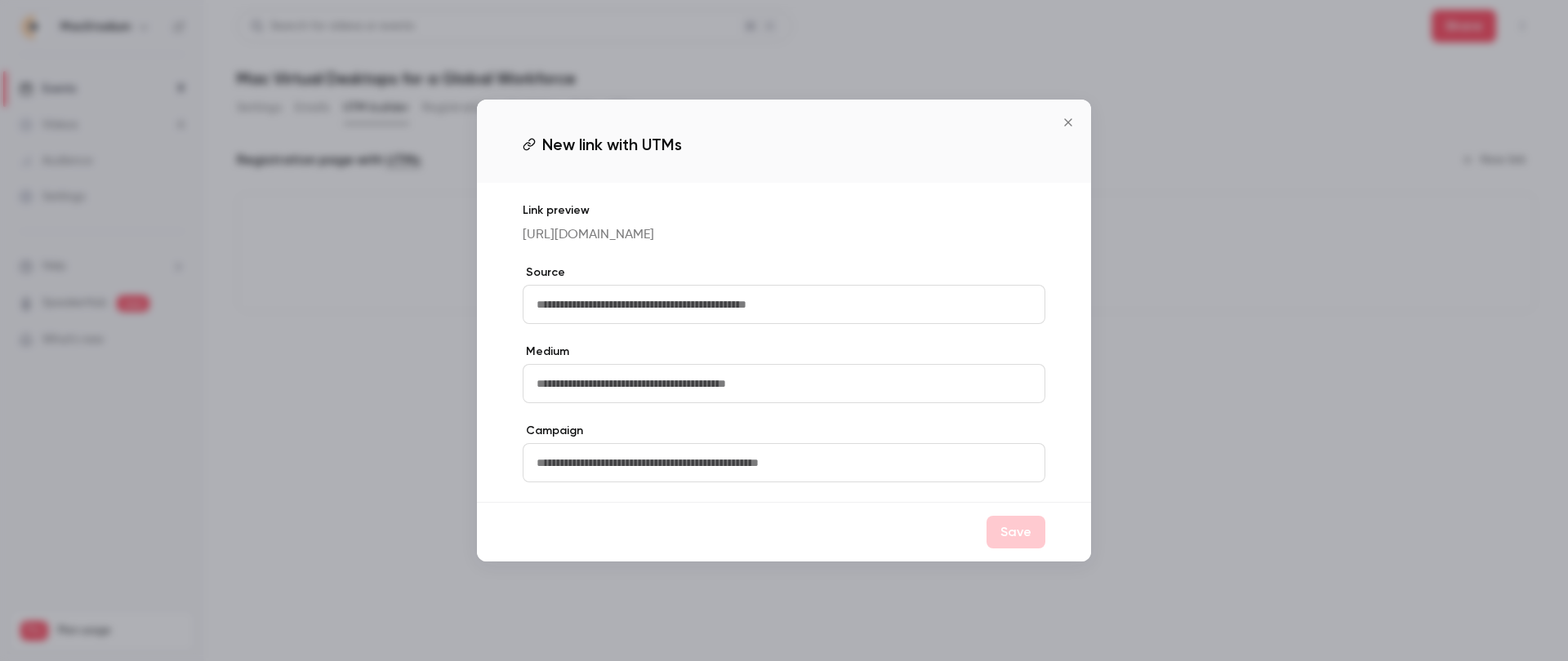
click at [808, 292] on div "Source" at bounding box center [784, 294] width 523 height 60
click at [792, 304] on input "text" at bounding box center [784, 304] width 523 height 39
type input "*******"
click at [889, 274] on label "Source" at bounding box center [784, 273] width 523 height 16
click at [1014, 539] on button "Save" at bounding box center [1015, 532] width 59 height 33
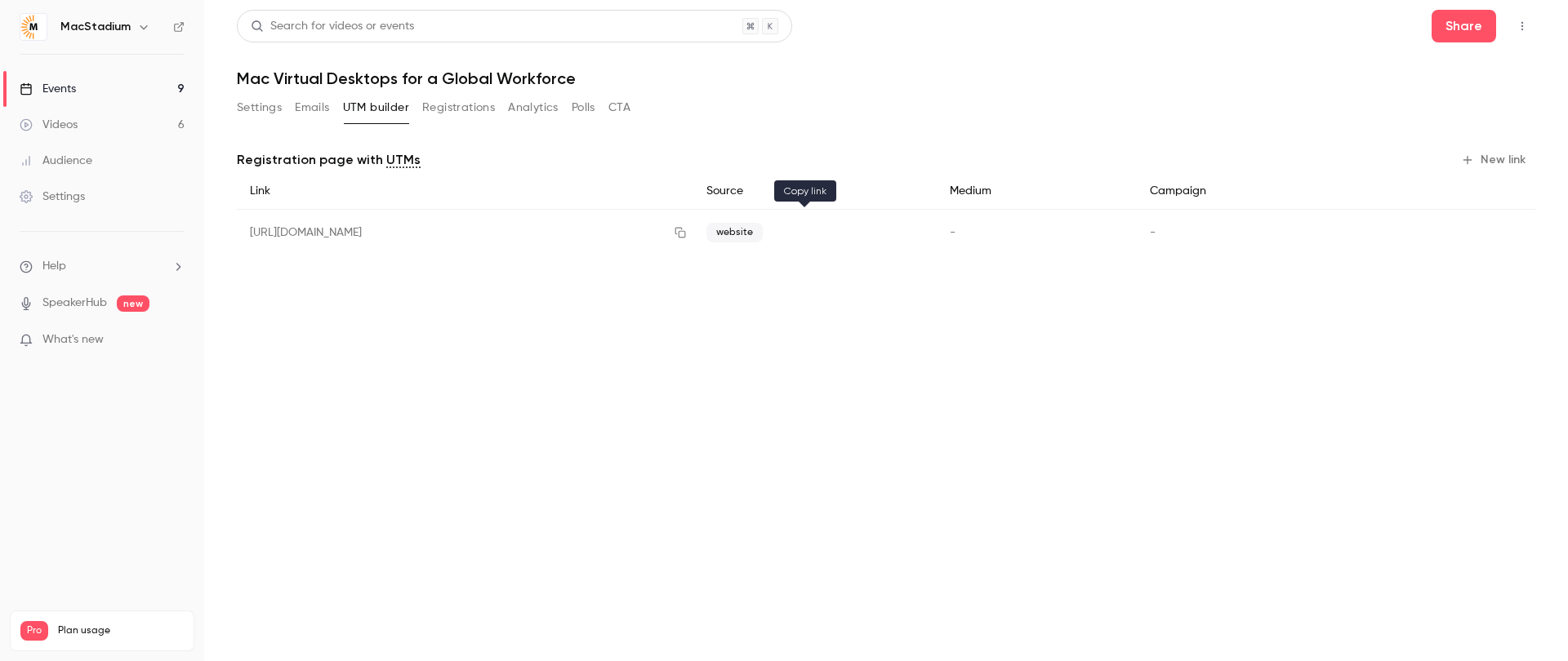
click at [686, 231] on icon "button" at bounding box center [680, 234] width 11 height 11
click at [122, 85] on link "Events 9" at bounding box center [101, 89] width 204 height 36
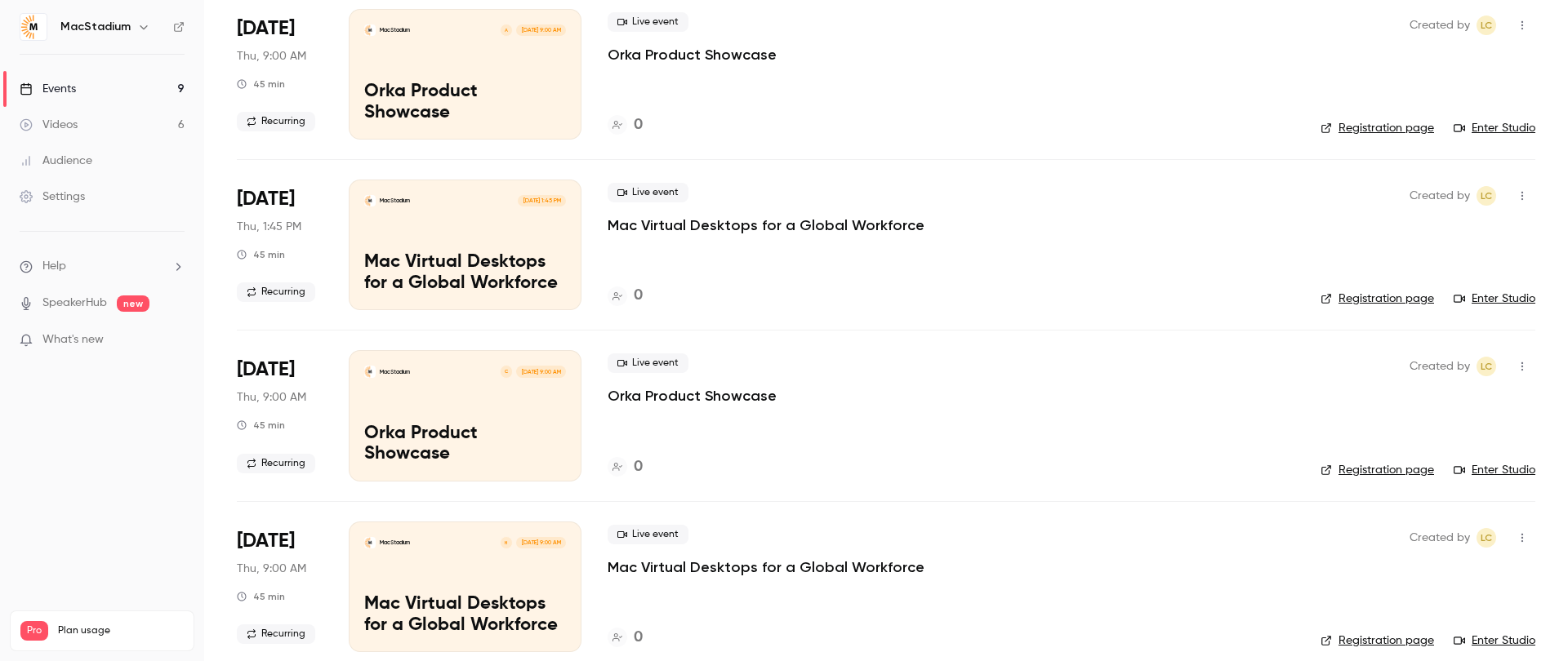
scroll to position [1007, 0]
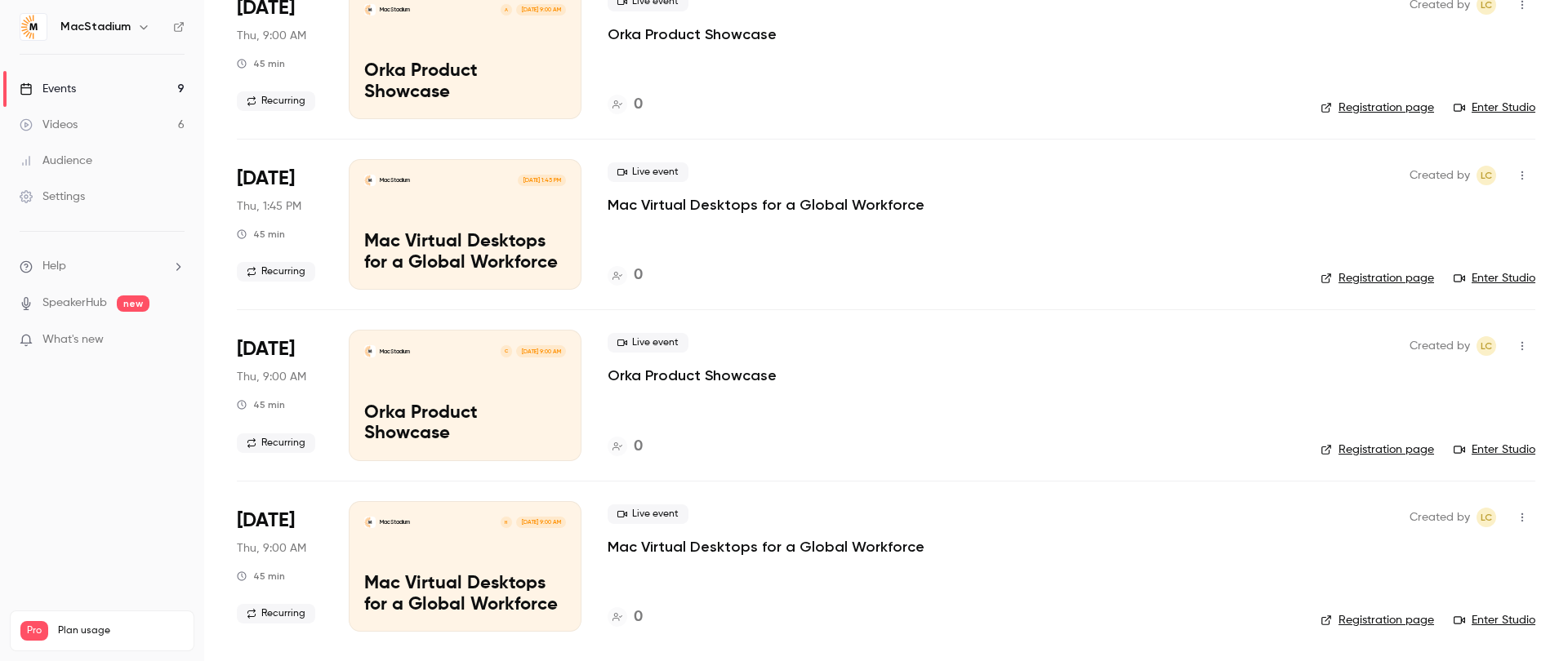
click at [683, 553] on p "Mac Virtual Desktops for a Global Workforce" at bounding box center [766, 547] width 317 height 20
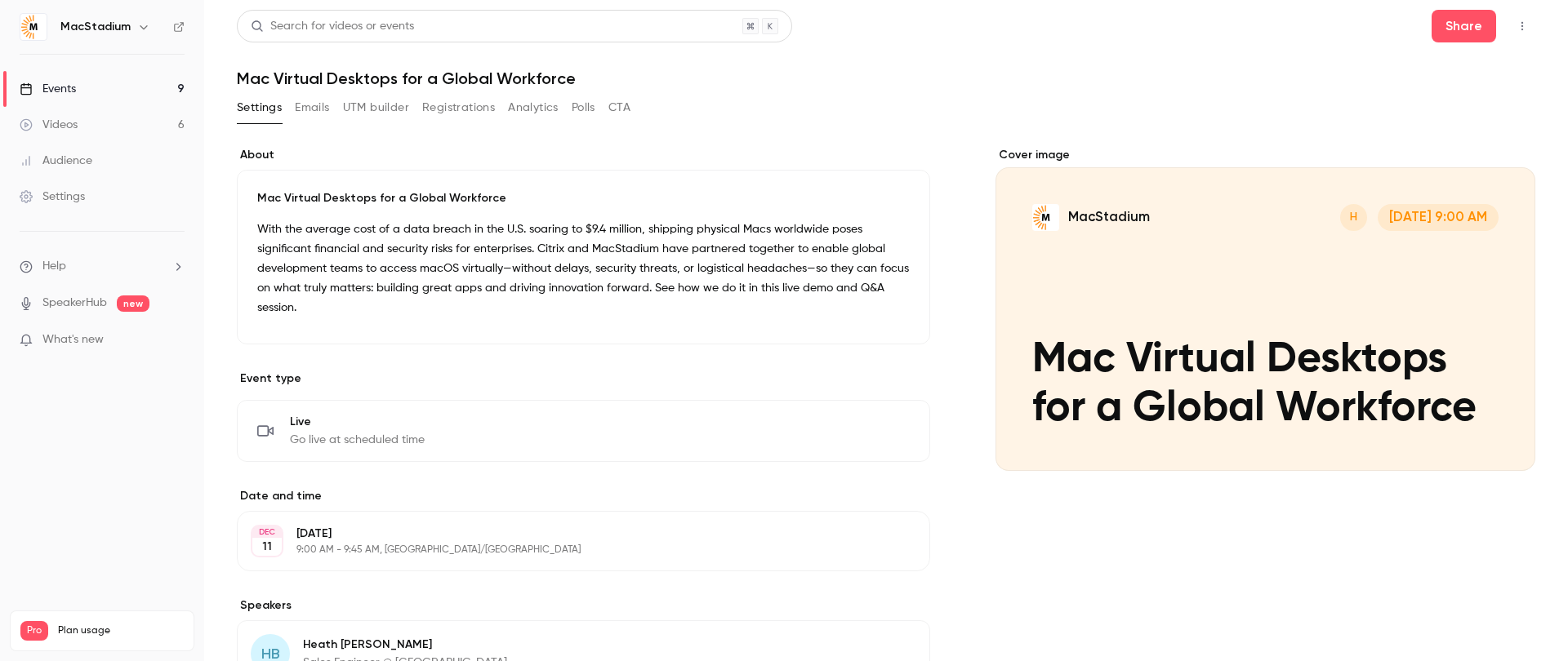
click at [361, 102] on button "UTM builder" at bounding box center [376, 108] width 66 height 26
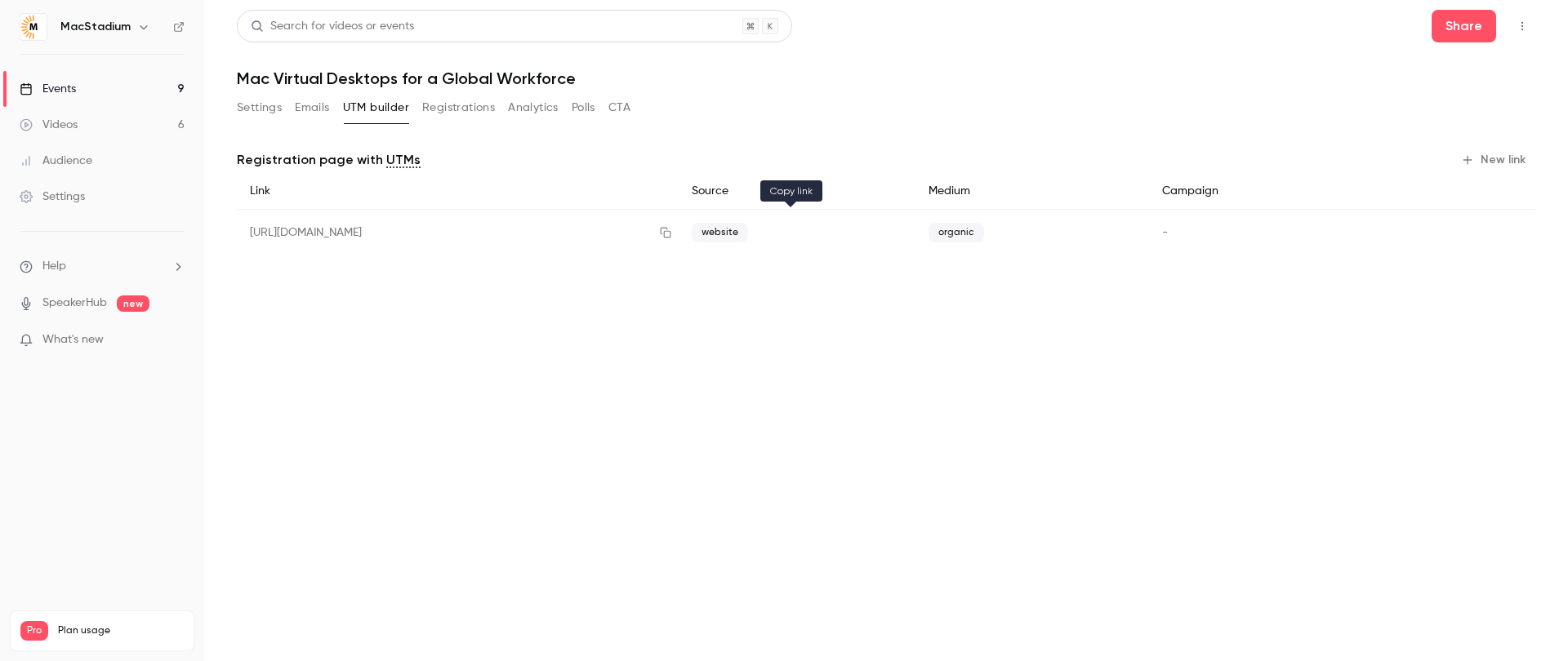
click at [672, 236] on icon "button" at bounding box center [666, 233] width 13 height 12
